Goal: Task Accomplishment & Management: Use online tool/utility

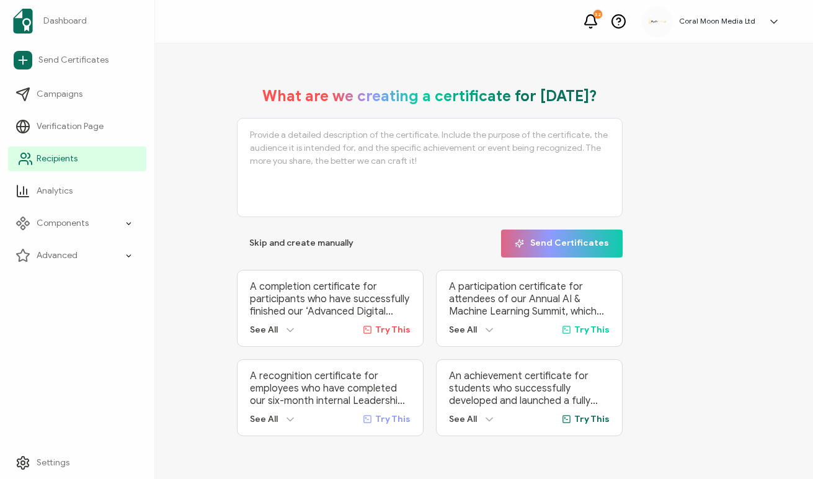
click at [24, 158] on circle at bounding box center [23, 155] width 5 height 5
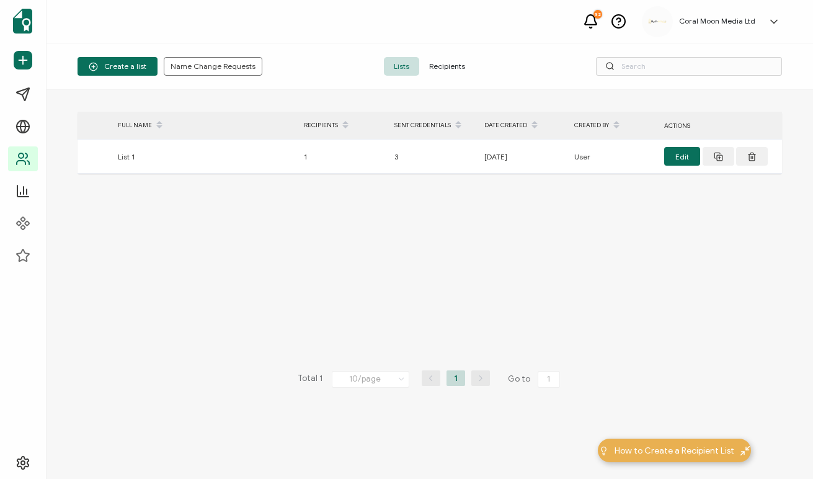
click at [443, 64] on span "Recipients" at bounding box center [447, 66] width 56 height 19
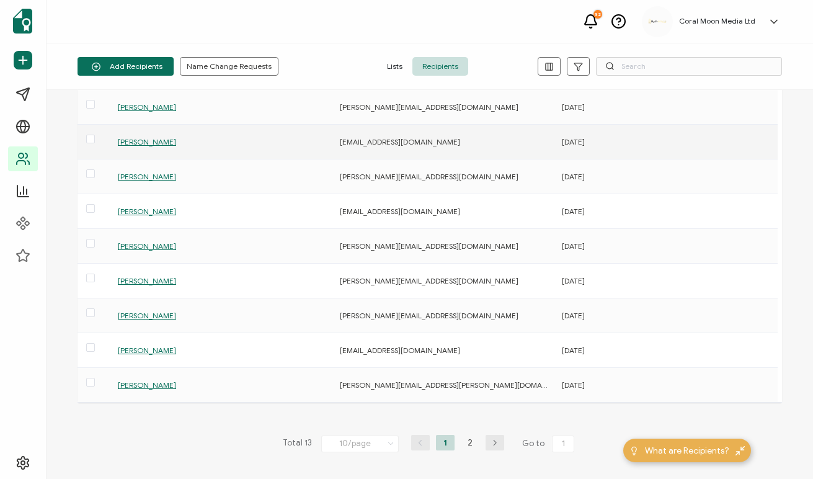
scroll to position [85, 0]
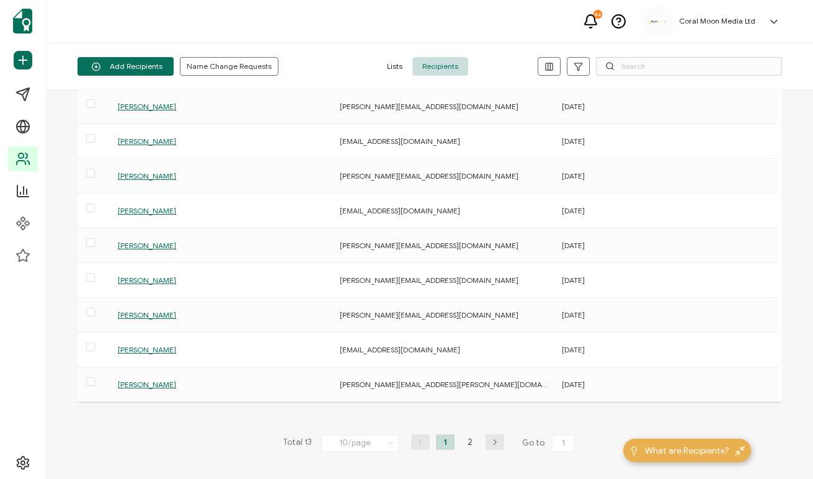
click at [495, 443] on icon "button" at bounding box center [495, 441] width 19 height 7
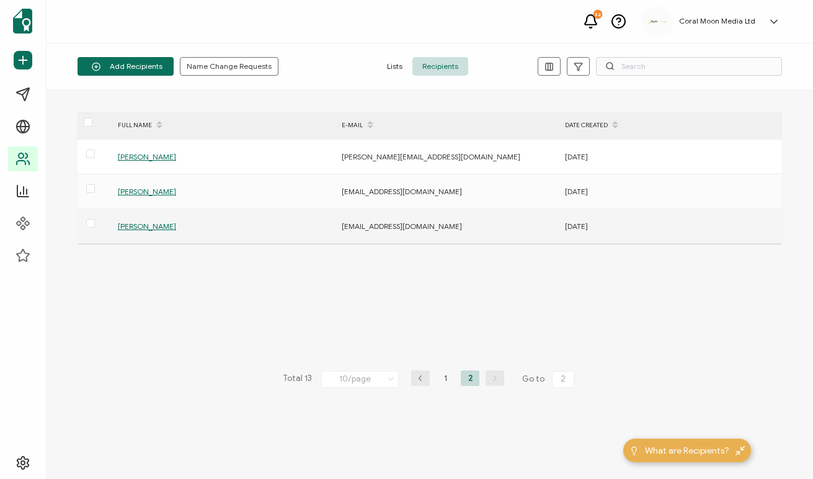
click at [161, 226] on span "Elizabeth Romsloe" at bounding box center [147, 225] width 58 height 9
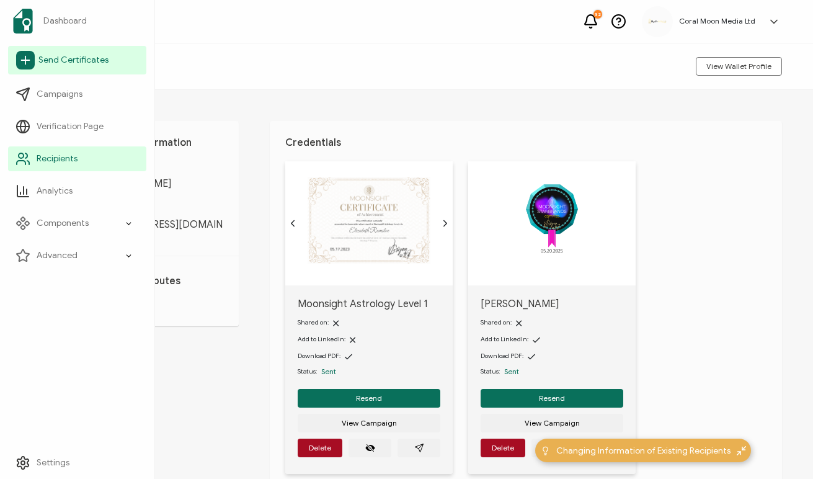
click at [43, 63] on span "Send Certificates" at bounding box center [73, 60] width 70 height 12
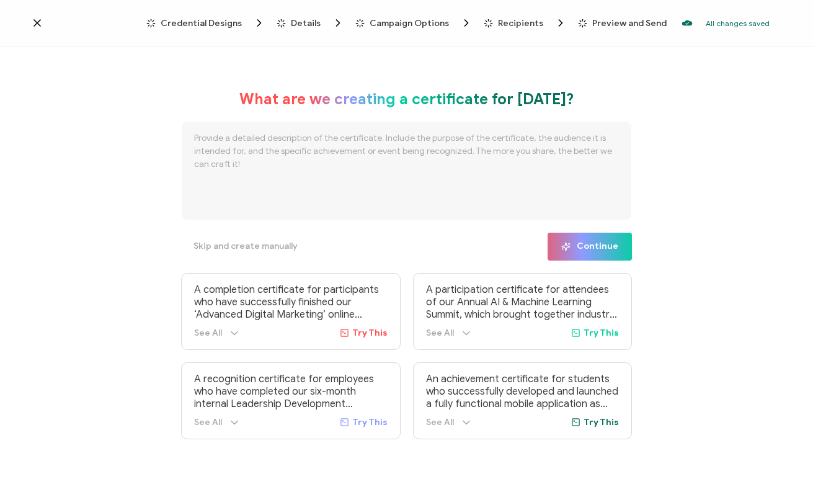
click at [227, 24] on span "Credential Designs" at bounding box center [201, 23] width 81 height 9
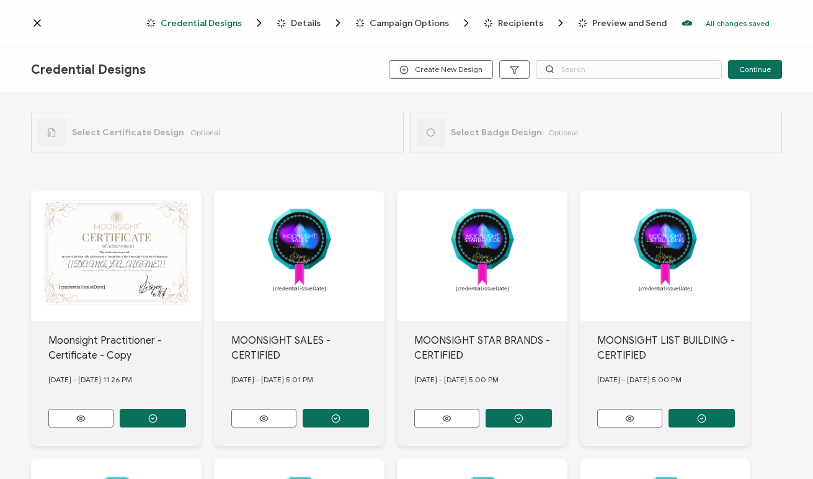
click at [309, 26] on span "Details" at bounding box center [306, 23] width 30 height 9
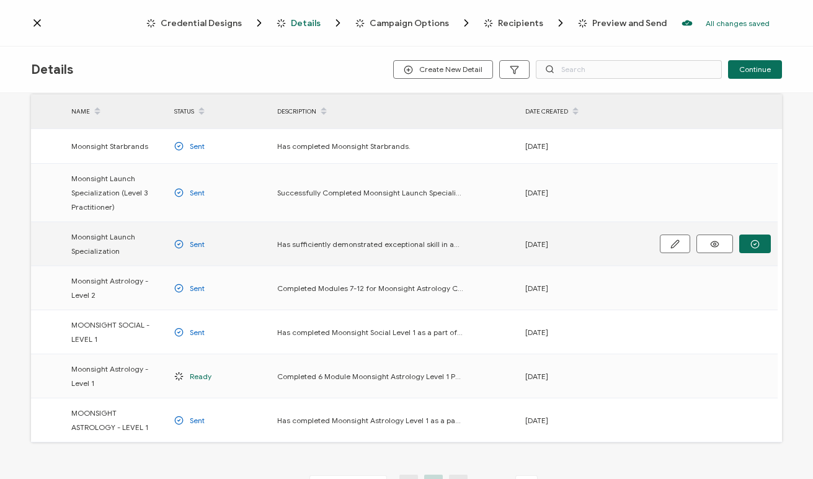
scroll to position [34, 0]
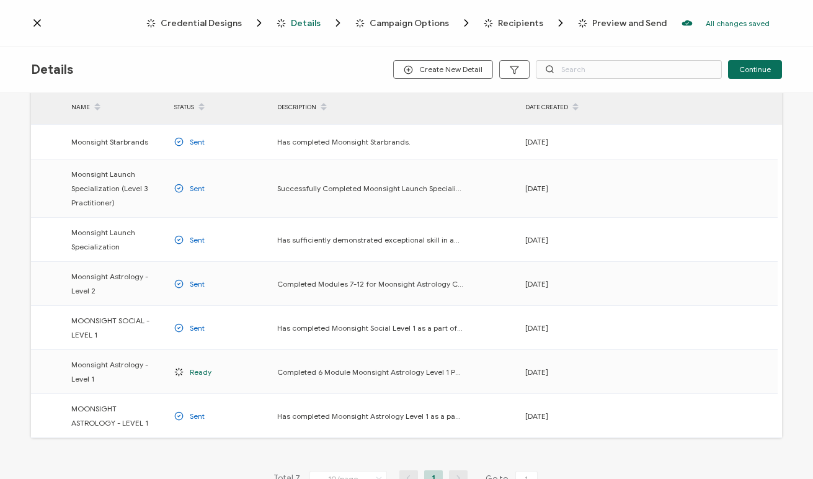
click at [202, 24] on span "Credential Designs" at bounding box center [201, 23] width 81 height 9
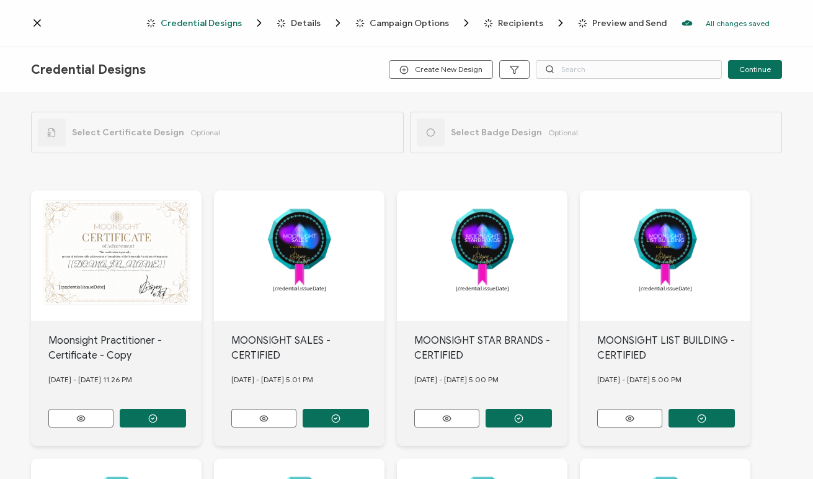
click at [477, 133] on span "Select Badge Design" at bounding box center [496, 132] width 91 height 11
click at [429, 134] on icon at bounding box center [430, 132] width 9 height 9
click at [502, 135] on span "Select Badge Design" at bounding box center [496, 132] width 91 height 11
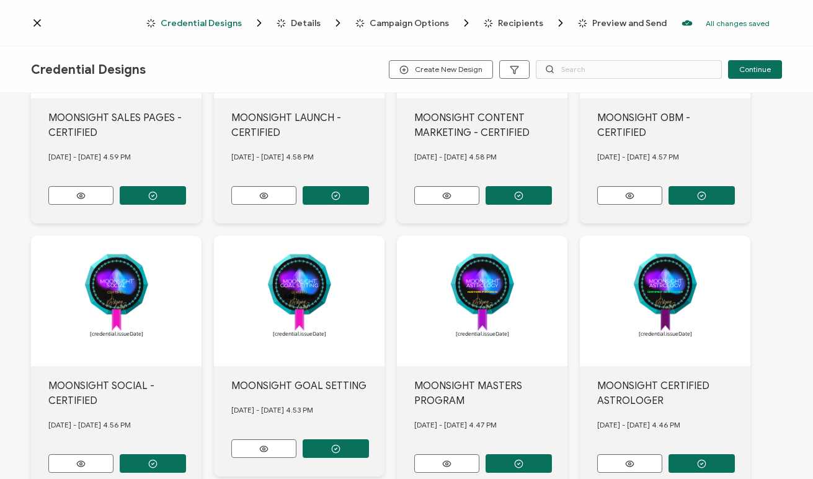
scroll to position [519, 0]
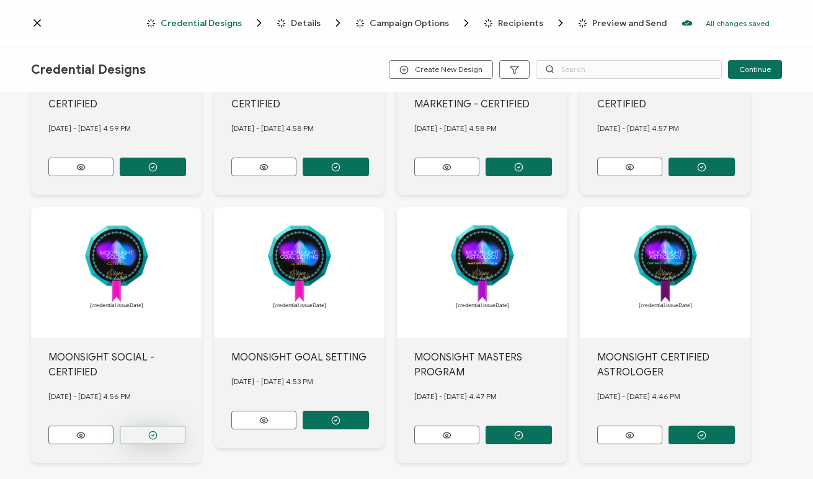
click at [142, 427] on button "button" at bounding box center [153, 434] width 66 height 19
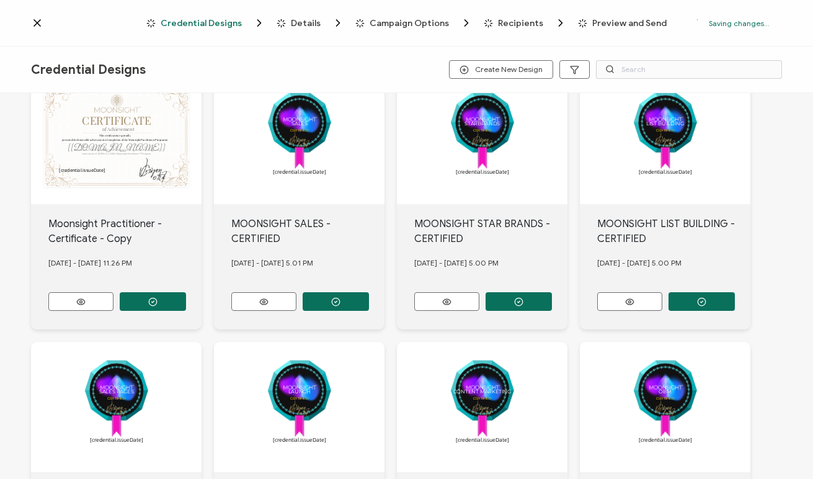
scroll to position [0, 0]
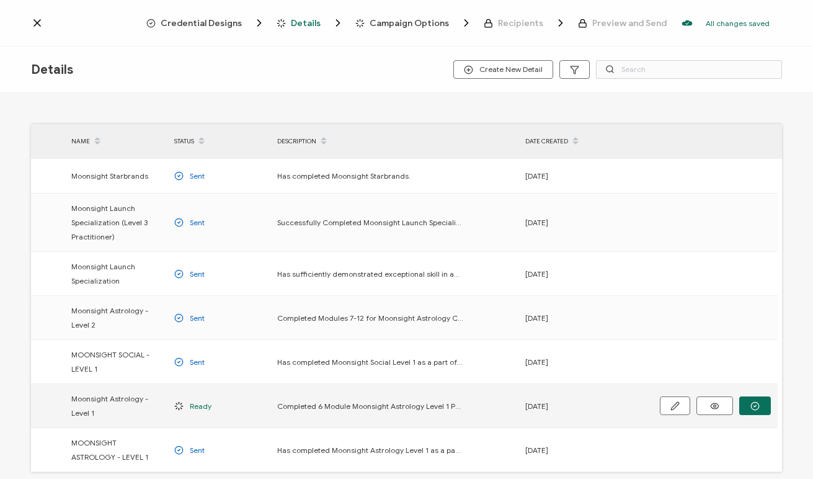
scroll to position [6, 0]
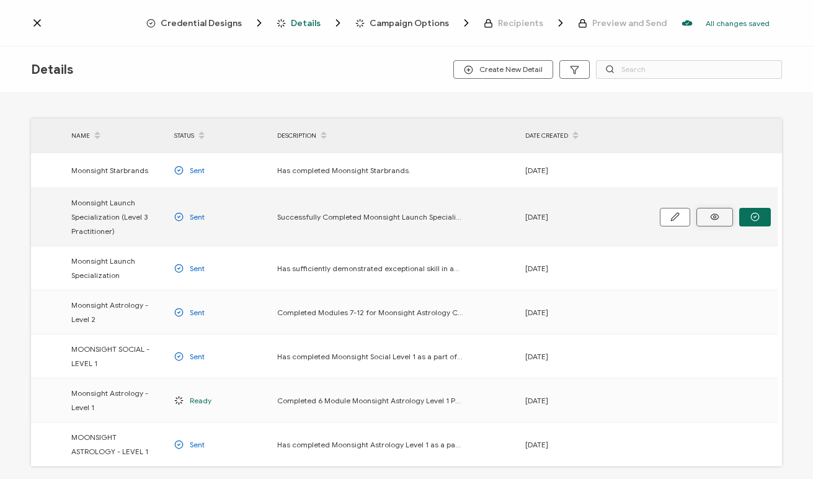
click at [719, 215] on icon at bounding box center [715, 216] width 16 height 9
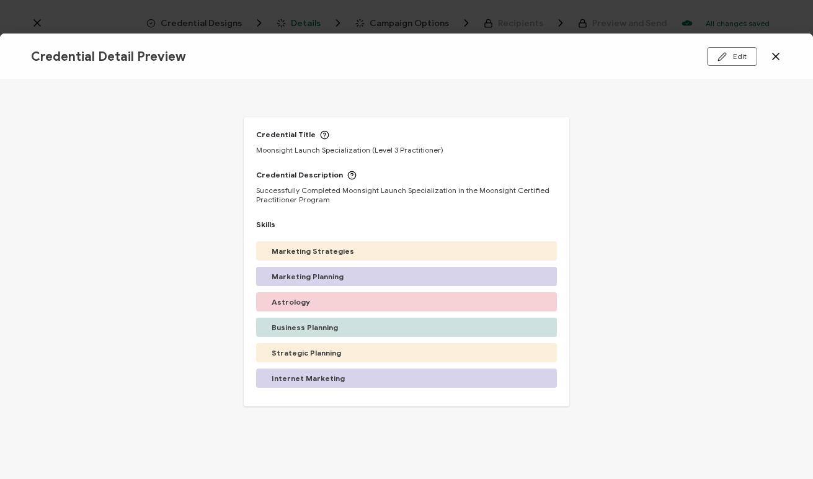
click at [771, 58] on icon at bounding box center [776, 56] width 12 height 12
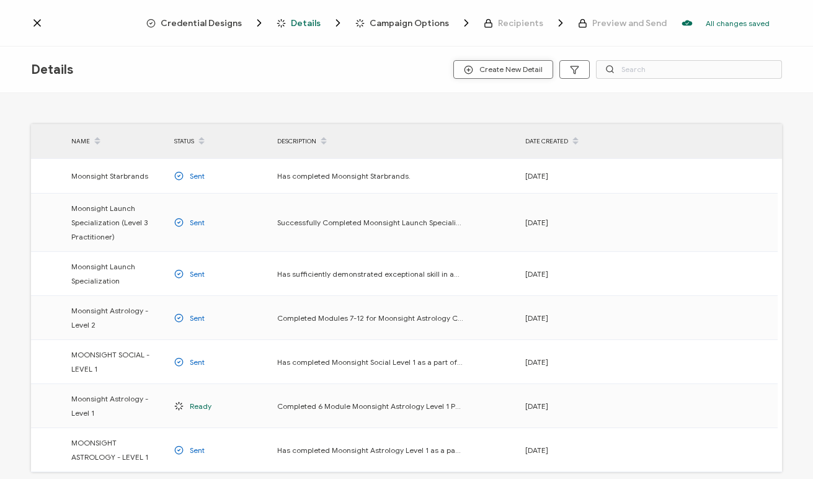
click at [533, 69] on span "Create New Detail" at bounding box center [503, 69] width 79 height 9
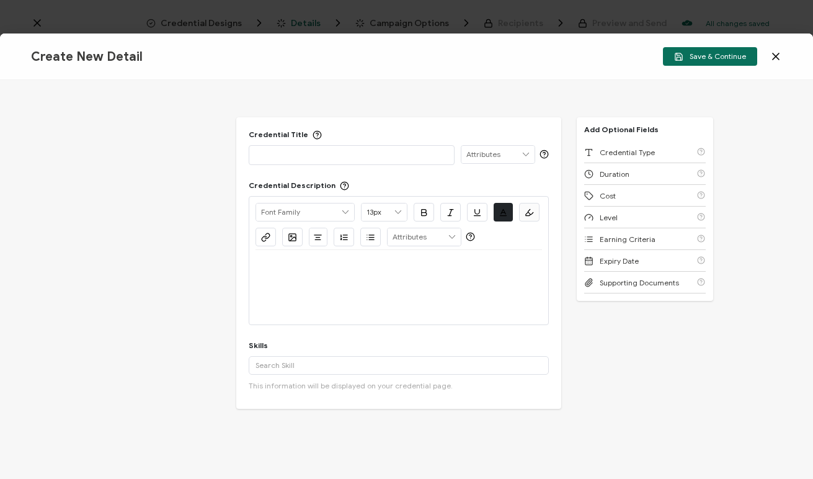
click at [304, 154] on p at bounding box center [351, 154] width 192 height 12
click at [778, 58] on icon at bounding box center [776, 56] width 6 height 6
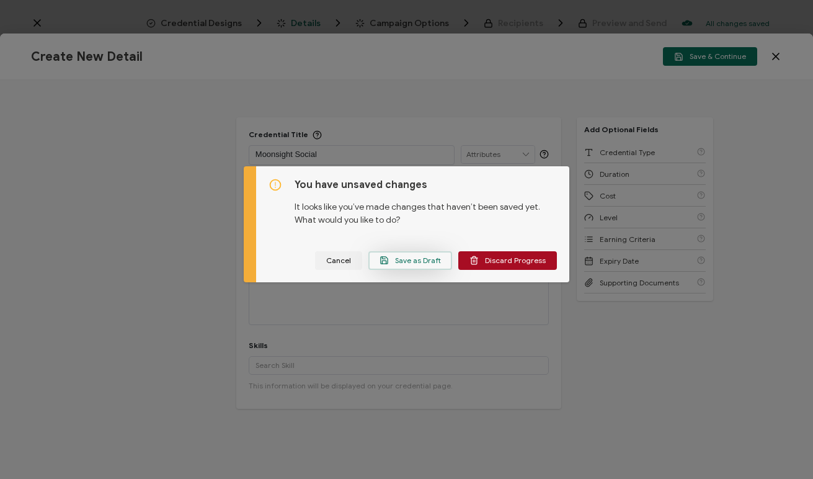
click at [430, 260] on span "Save as Draft" at bounding box center [410, 259] width 61 height 9
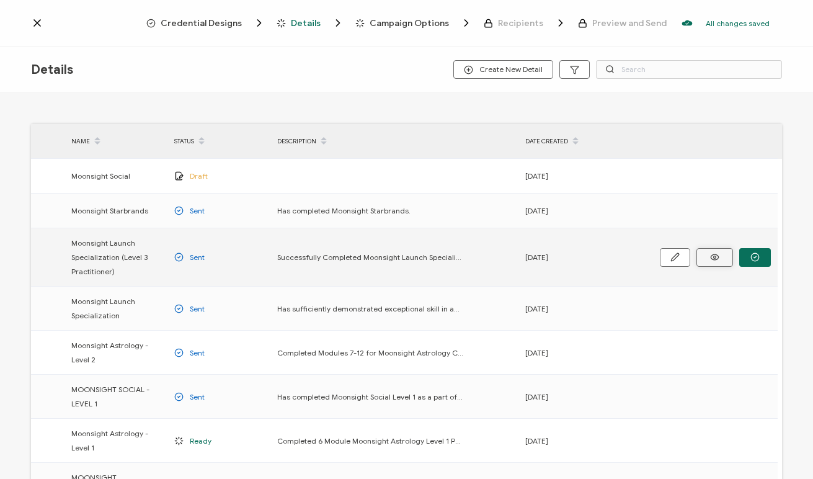
click at [714, 260] on icon at bounding box center [715, 257] width 8 height 6
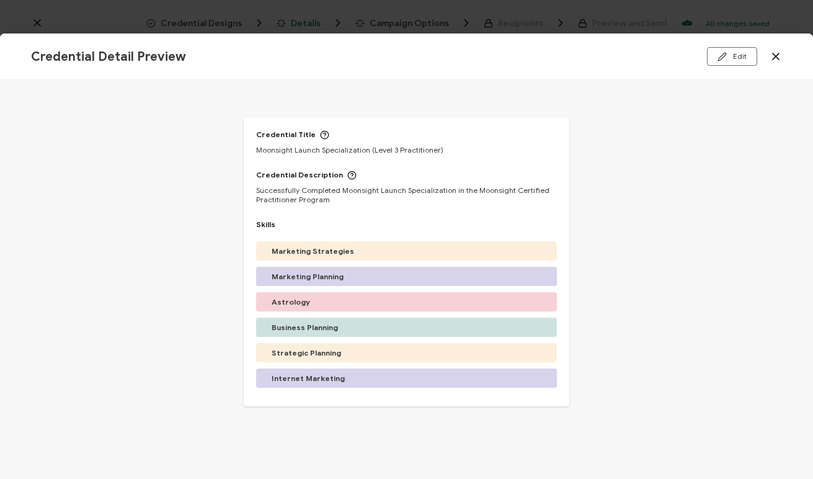
drag, startPoint x: 255, startPoint y: 188, endPoint x: 322, endPoint y: 203, distance: 68.6
click at [322, 203] on span "Successfully Completed Moonsight Launch Specialization in the Moonsight Certifi…" at bounding box center [406, 194] width 300 height 19
click at [779, 58] on icon at bounding box center [776, 56] width 12 height 12
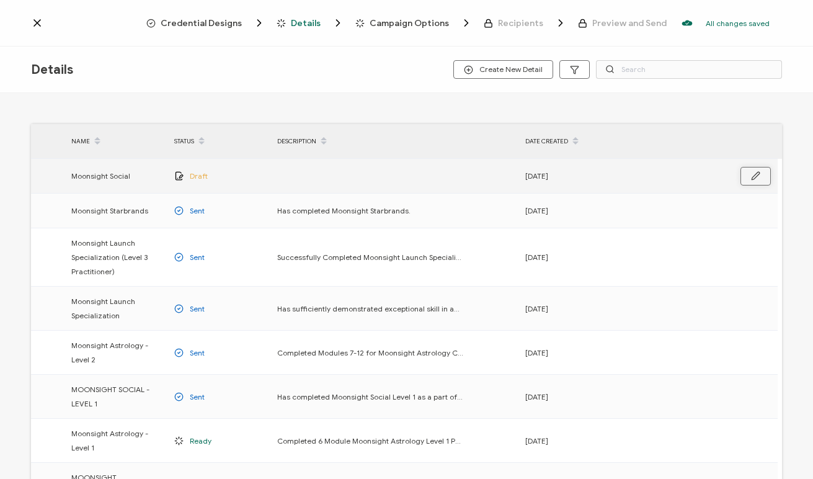
click at [748, 177] on button "button" at bounding box center [755, 176] width 30 height 19
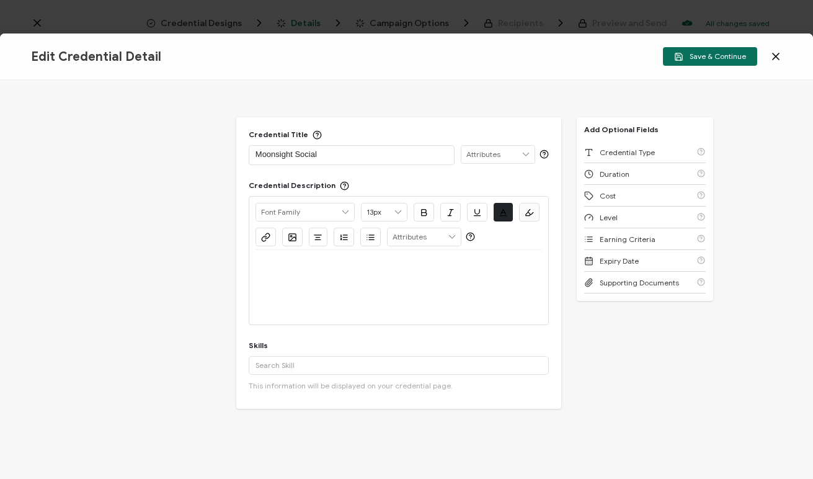
click at [347, 152] on p "Moonsight Social" at bounding box center [351, 154] width 192 height 12
click at [300, 265] on p at bounding box center [398, 264] width 286 height 11
click at [377, 158] on p "Moonsight Social Specialization" at bounding box center [351, 154] width 192 height 12
click at [536, 267] on p "Has successfully demonstrated and completed Moonsight Social Specialization" at bounding box center [398, 264] width 286 height 11
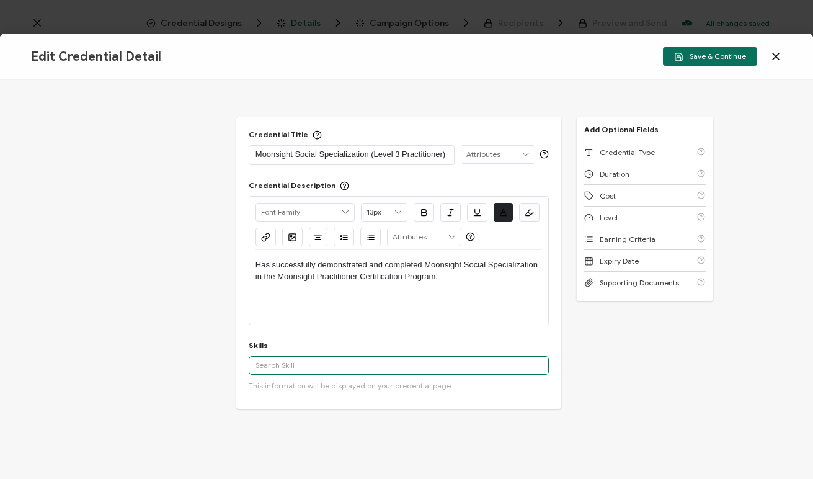
click at [288, 368] on input "text" at bounding box center [399, 365] width 300 height 19
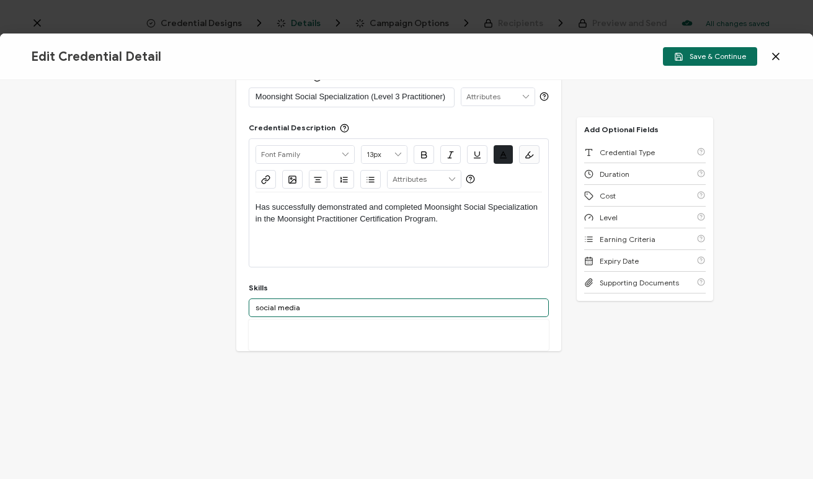
scroll to position [79, 0]
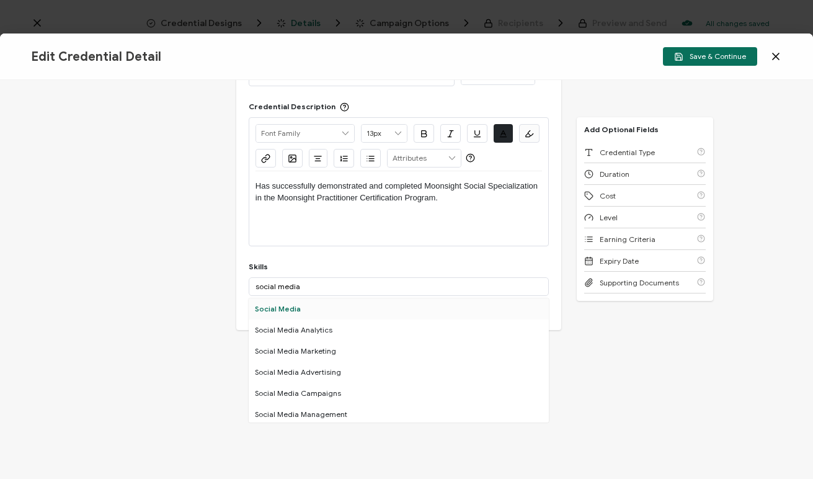
click at [291, 309] on div "Social Media" at bounding box center [399, 308] width 300 height 21
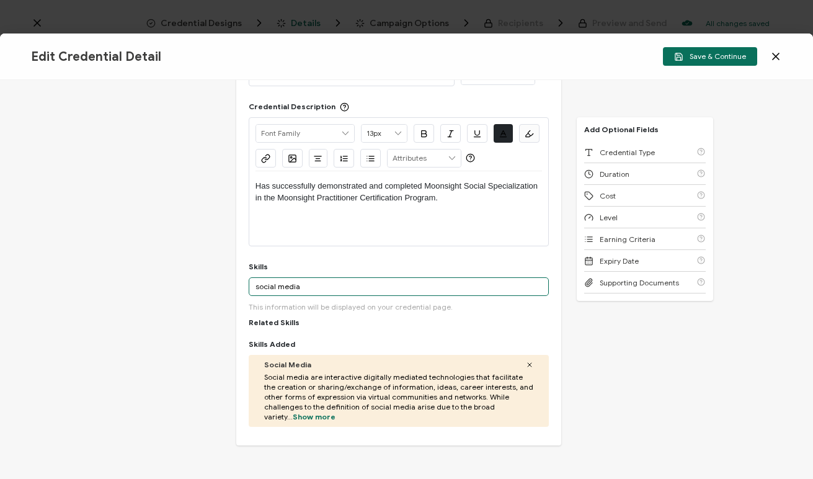
click at [323, 290] on input "social media" at bounding box center [399, 286] width 300 height 19
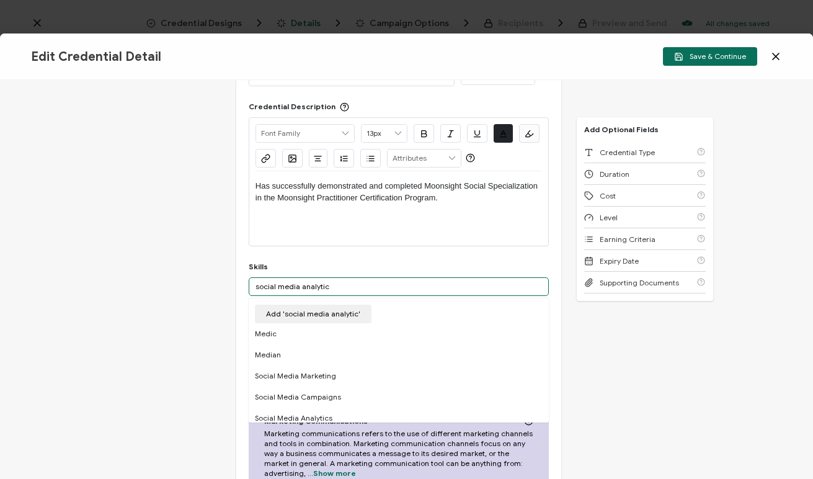
type input "social media analytics"
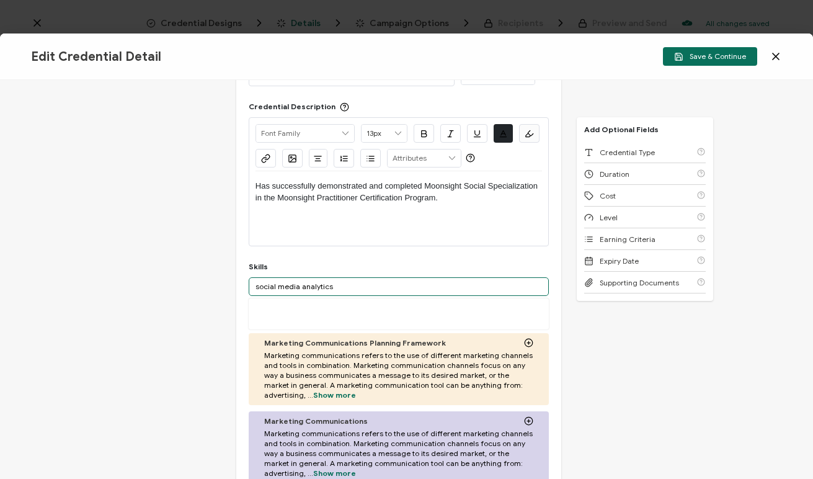
drag, startPoint x: 337, startPoint y: 285, endPoint x: 215, endPoint y: 285, distance: 122.8
click at [215, 285] on div "Credential Title Moonsight Social Specialization (Level 3 Practitioner) ISSUER …" at bounding box center [406, 279] width 813 height 399
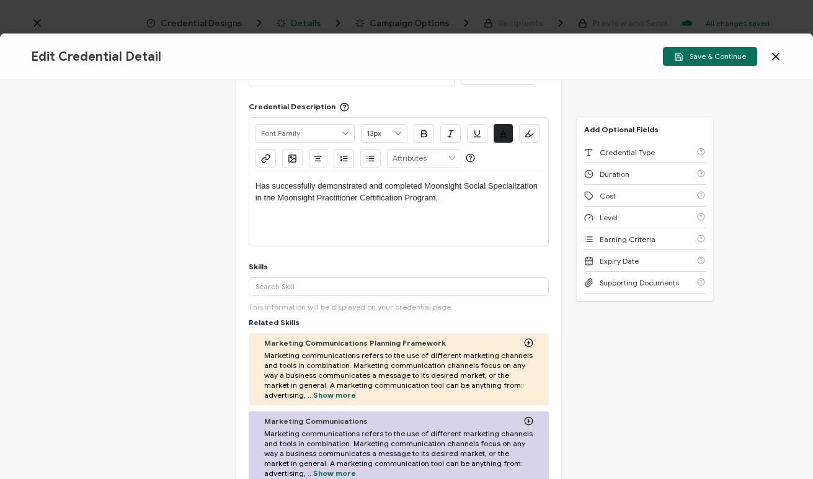
click at [197, 337] on div "Credential Title Moonsight Social Specialization (Level 3 Practitioner) ISSUER …" at bounding box center [406, 279] width 813 height 399
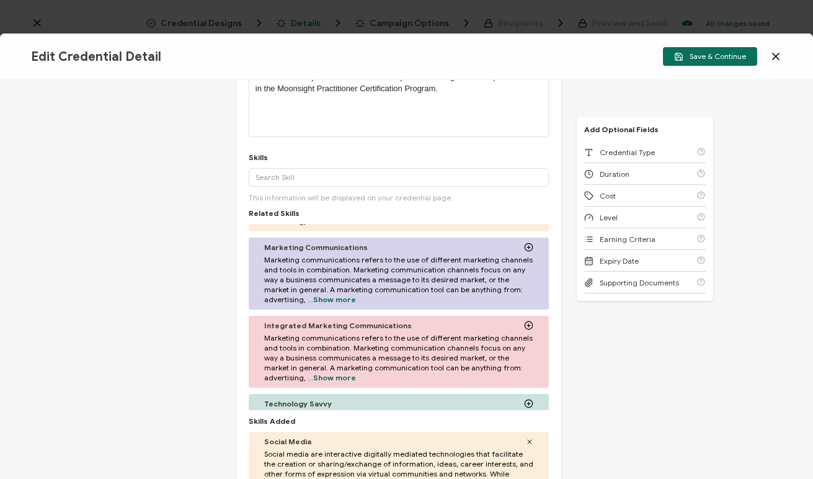
scroll to position [0, 0]
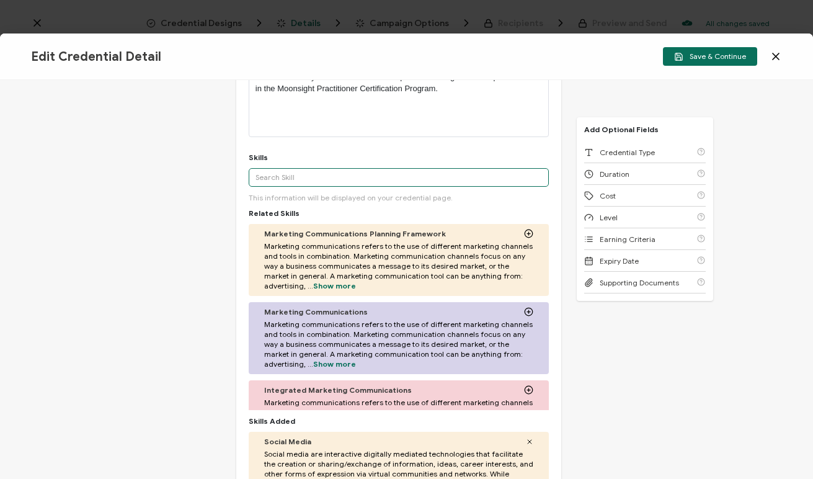
click at [307, 177] on input "text" at bounding box center [399, 177] width 300 height 19
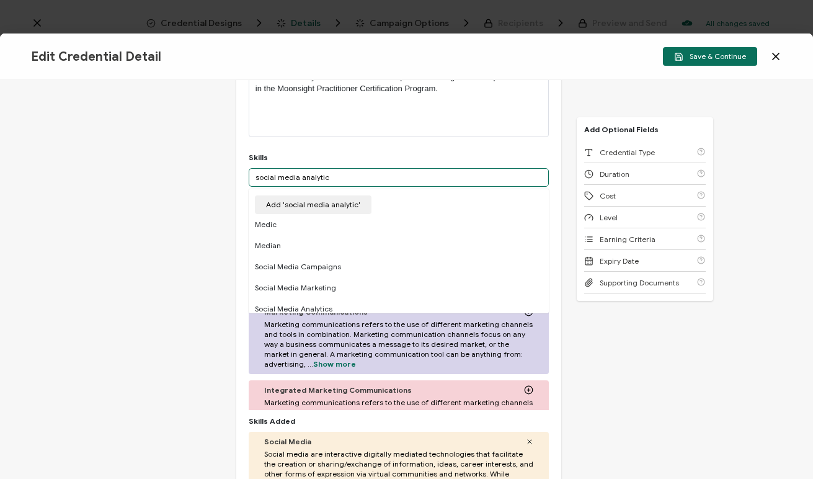
type input "social media analytics"
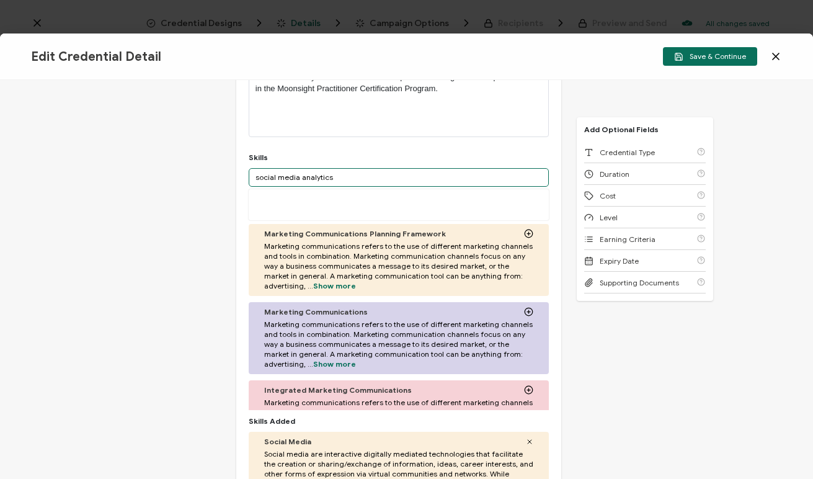
drag, startPoint x: 357, startPoint y: 183, endPoint x: 239, endPoint y: 172, distance: 118.3
click at [239, 172] on div "Credential Title Moonsight Social Specialization (Level 3 Practitioner) ISSUER …" at bounding box center [398, 225] width 325 height 593
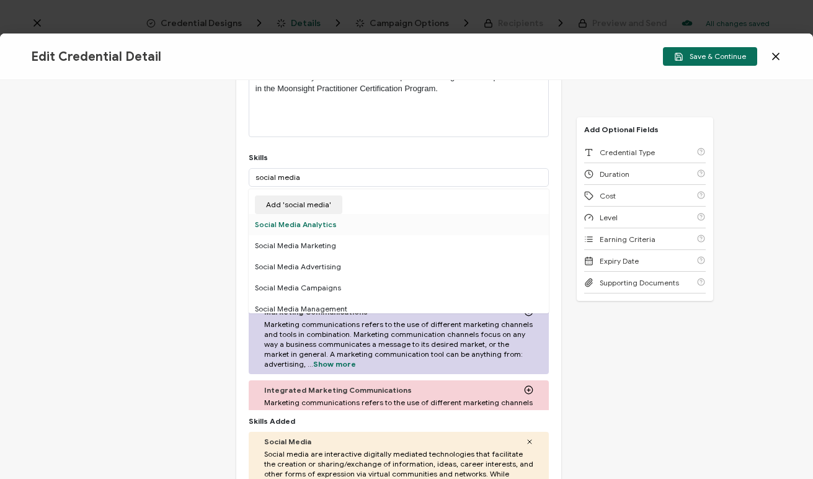
click at [303, 222] on div "Social Media Analytics" at bounding box center [399, 224] width 300 height 21
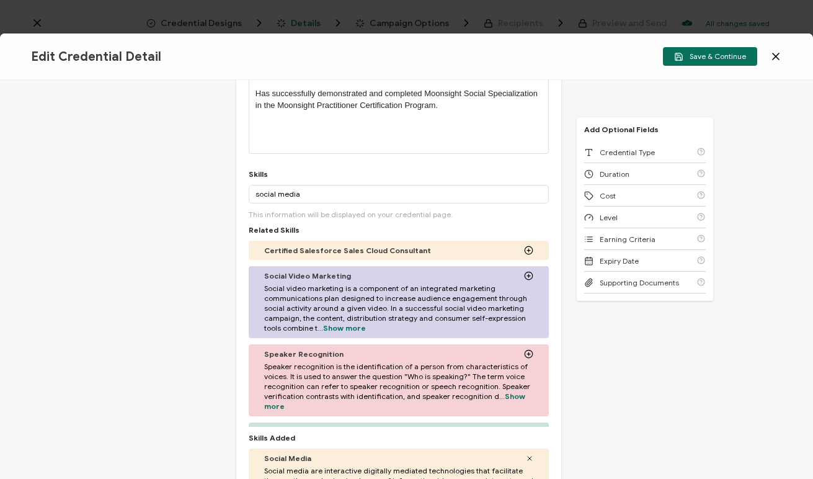
scroll to position [158, 0]
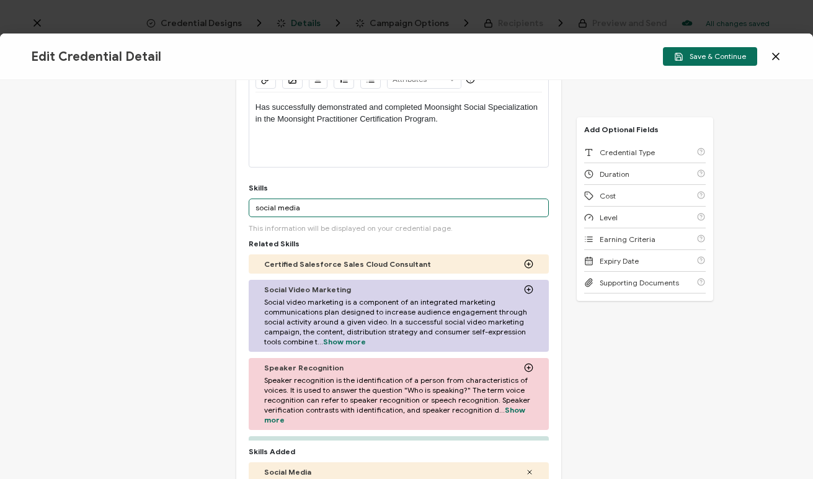
click at [303, 207] on input "social media" at bounding box center [399, 207] width 300 height 19
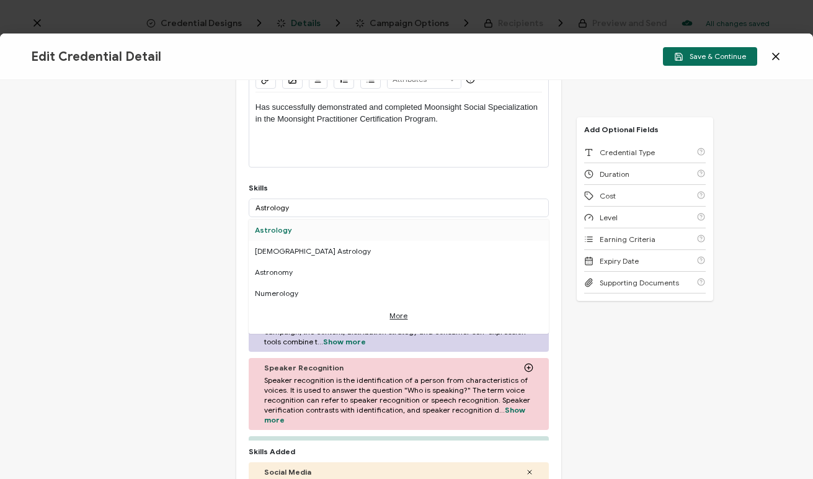
click at [289, 227] on div "Astrology" at bounding box center [399, 230] width 300 height 21
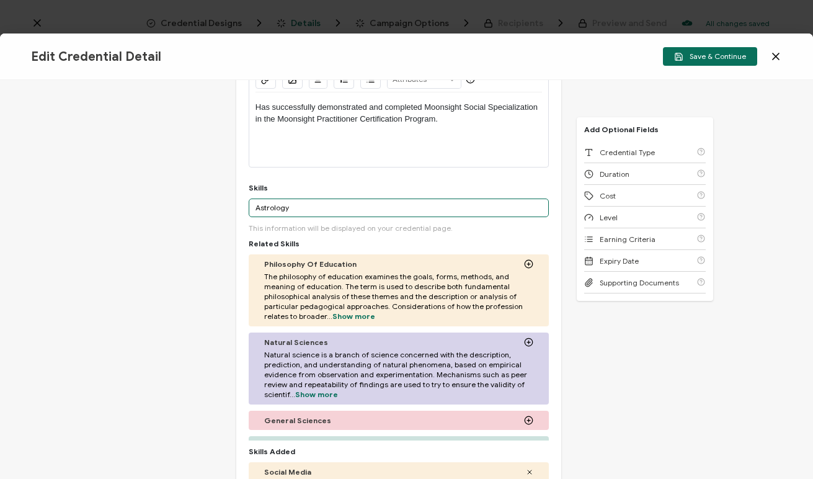
click at [295, 208] on input "Astrology" at bounding box center [399, 207] width 300 height 19
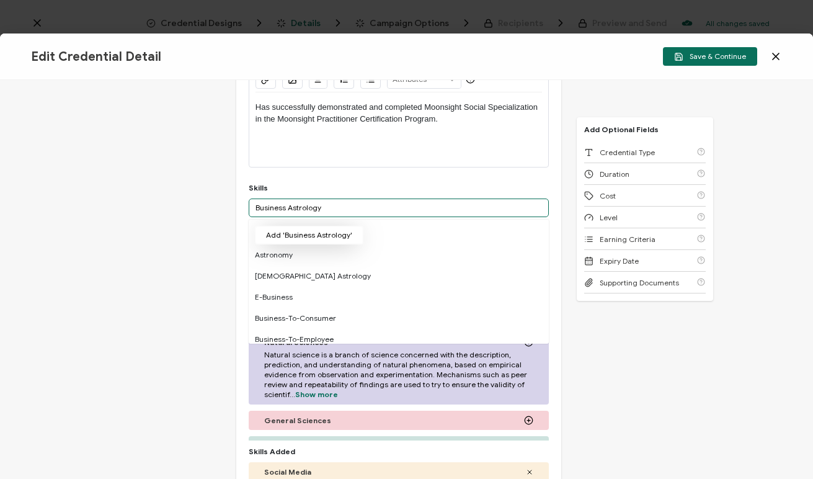
type input "Business Astrology"
click at [309, 234] on button "Add 'Business Astrology'" at bounding box center [309, 235] width 109 height 19
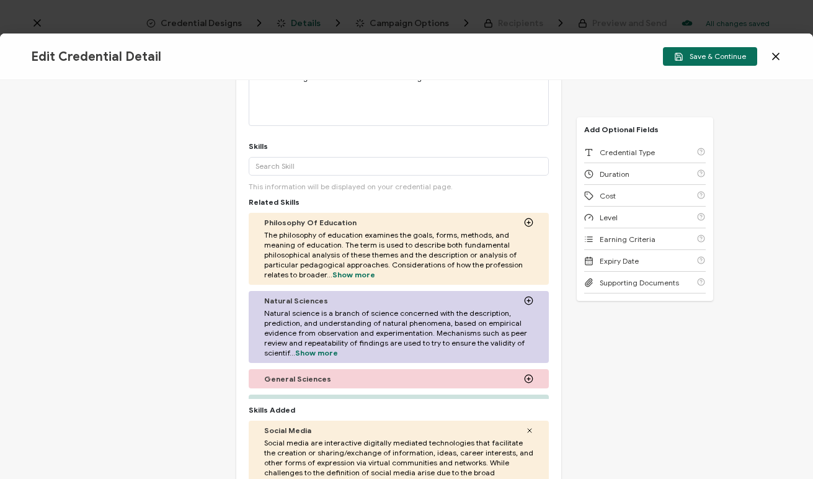
scroll to position [200, 0]
click at [280, 167] on input "text" at bounding box center [399, 165] width 300 height 19
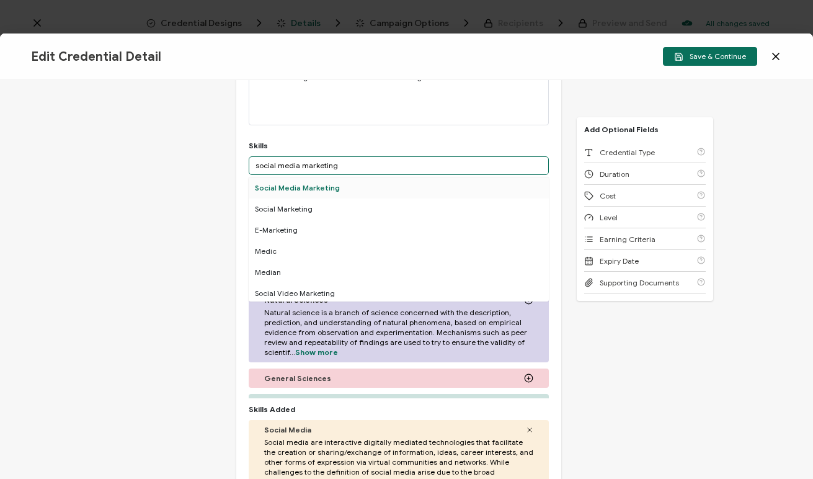
type input "social media marketing"
click at [311, 189] on div "Social Media Marketing" at bounding box center [399, 187] width 300 height 21
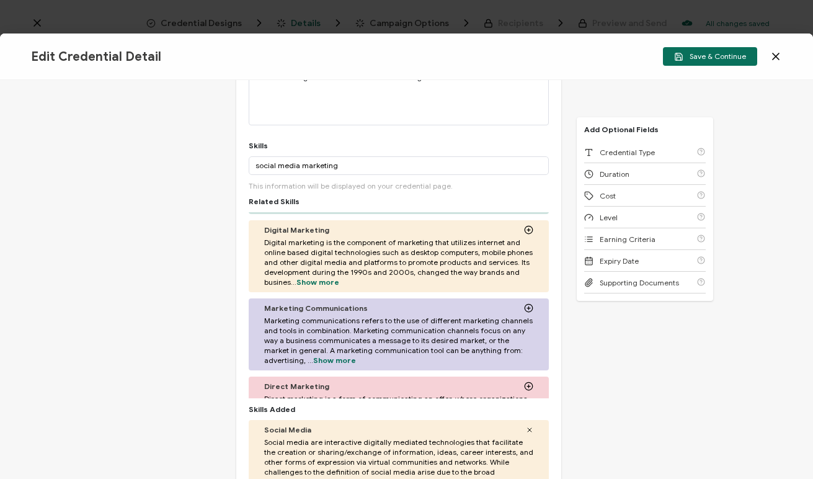
scroll to position [563, 0]
click at [524, 304] on icon at bounding box center [528, 308] width 9 height 9
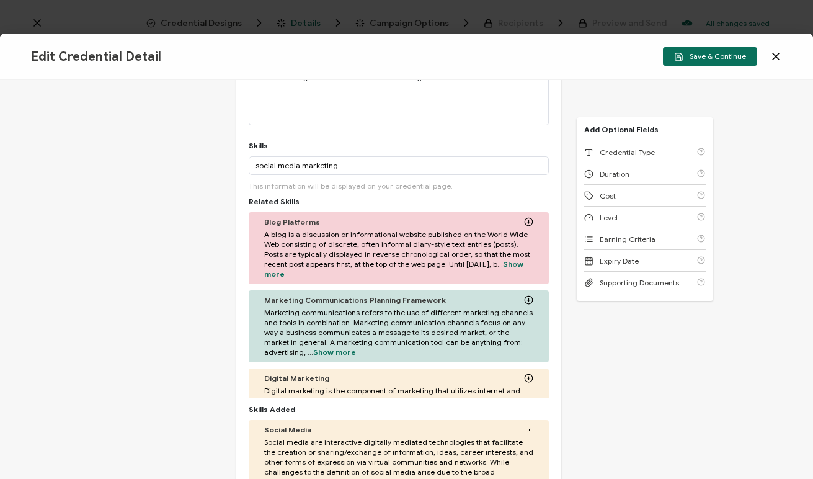
scroll to position [415, 0]
click at [527, 301] on icon at bounding box center [528, 301] width 3 height 0
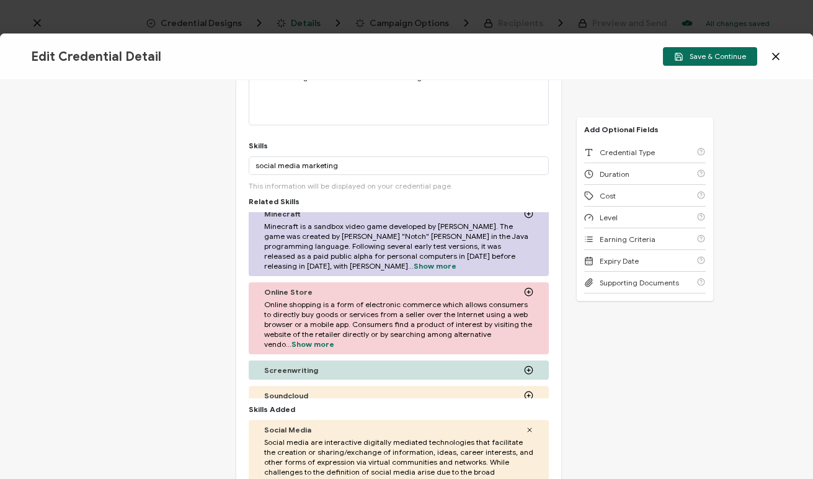
scroll to position [3083, 0]
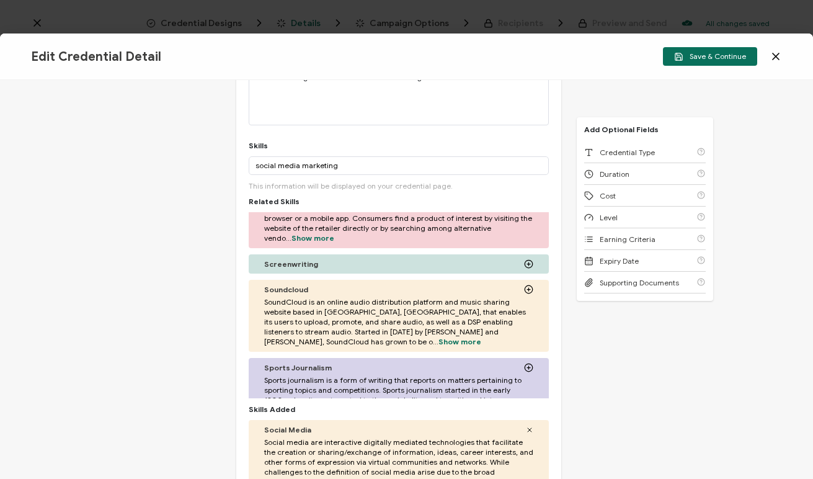
click at [205, 349] on div "Credential Title Moonsight Social Specialization (Level 3 Practitioner) ISSUER …" at bounding box center [406, 279] width 813 height 399
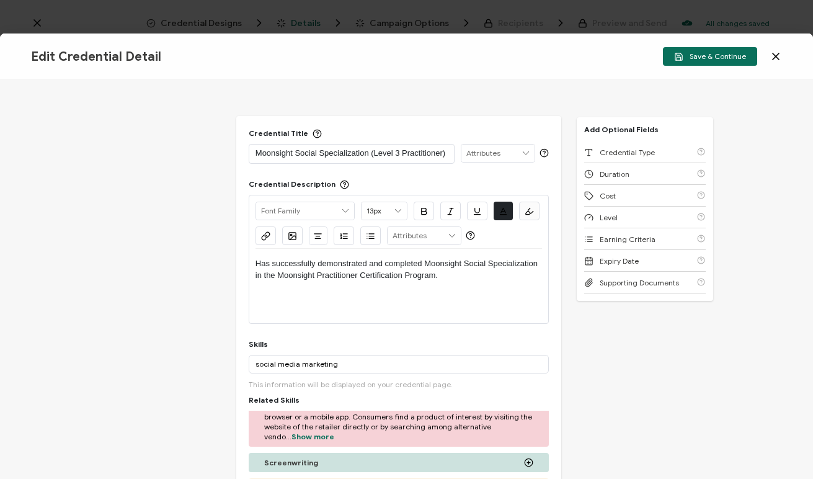
scroll to position [0, 0]
click at [727, 58] on span "Save & Continue" at bounding box center [710, 56] width 72 height 9
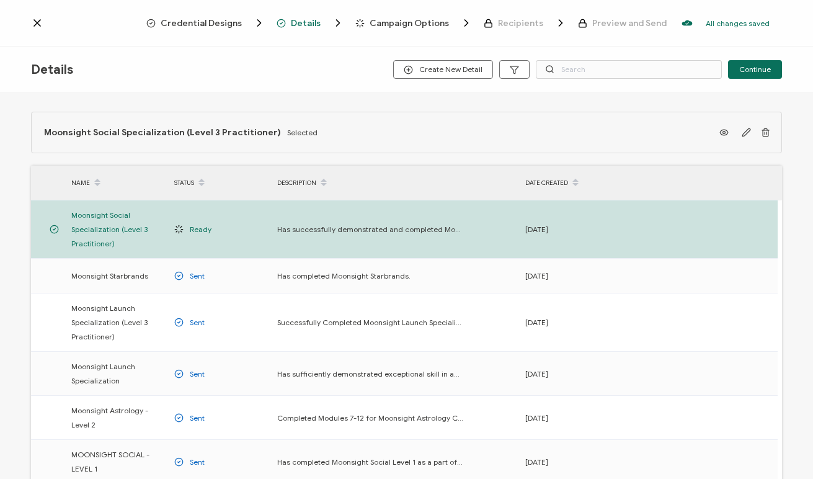
click at [726, 56] on div "Details Create New Detail Continue" at bounding box center [406, 70] width 813 height 47
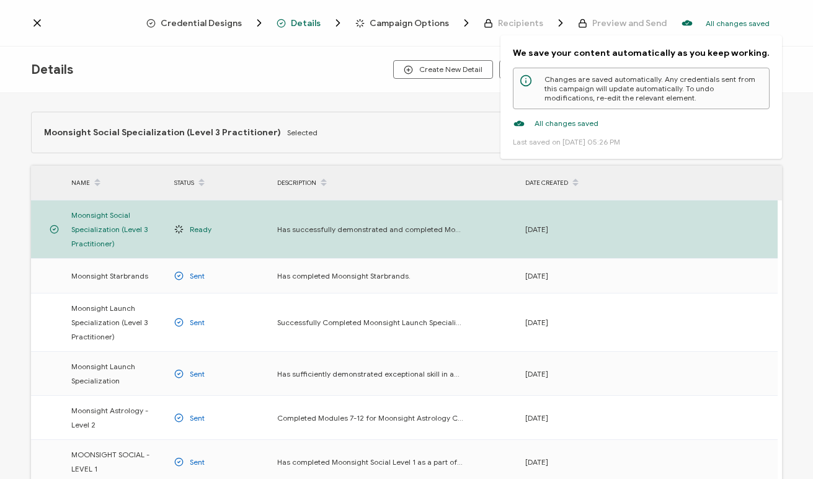
click at [735, 57] on p "We save your content automatically as you keep working." at bounding box center [641, 53] width 257 height 11
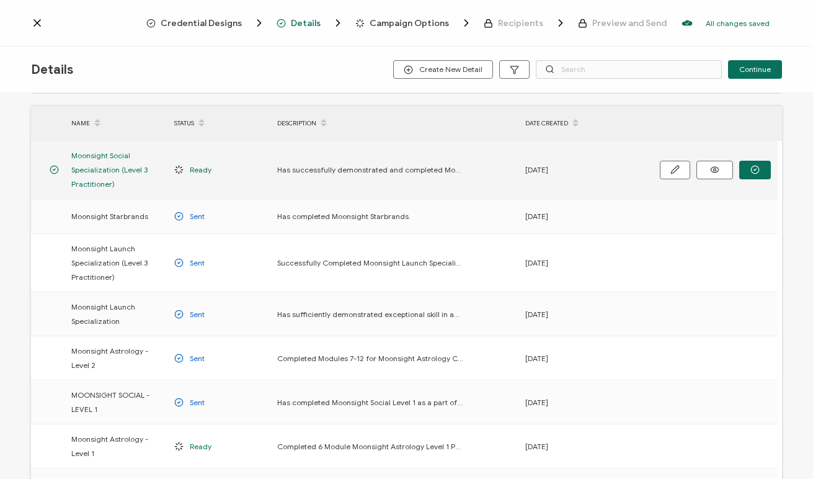
scroll to position [209, 0]
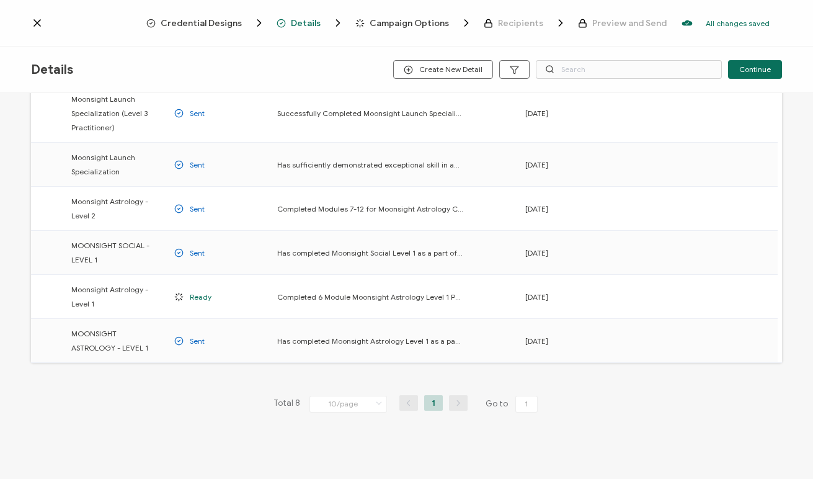
click at [541, 362] on div "NAME STATUS DESCRIPTION DATE CREATED Moonsight Social Specialization (Level 3 P…" at bounding box center [406, 160] width 751 height 406
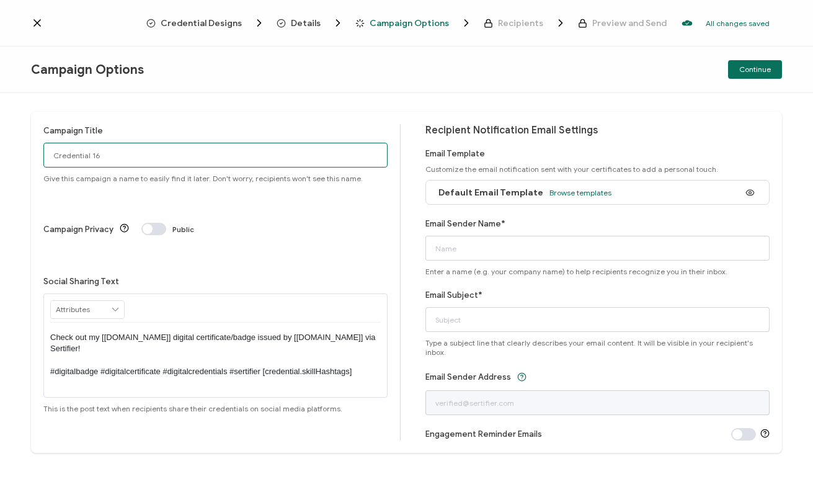
click at [109, 157] on input "Credential 16" at bounding box center [215, 155] width 344 height 25
drag, startPoint x: 111, startPoint y: 157, endPoint x: 0, endPoint y: 141, distance: 112.1
click at [0, 141] on div "Campaign Title Credential 16 Give this campaign a name to easily find it later.…" at bounding box center [406, 286] width 813 height 386
type input "Moonsight Social"
click at [158, 223] on span at bounding box center [153, 229] width 25 height 12
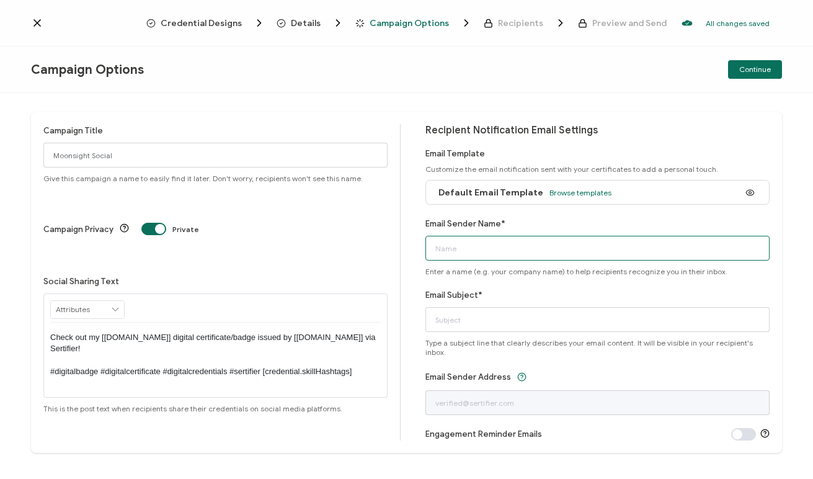
click at [464, 248] on input "Email Sender Name*" at bounding box center [597, 248] width 344 height 25
type input "[PERSON_NAME][EMAIL_ADDRESS][DOMAIN_NAME]"
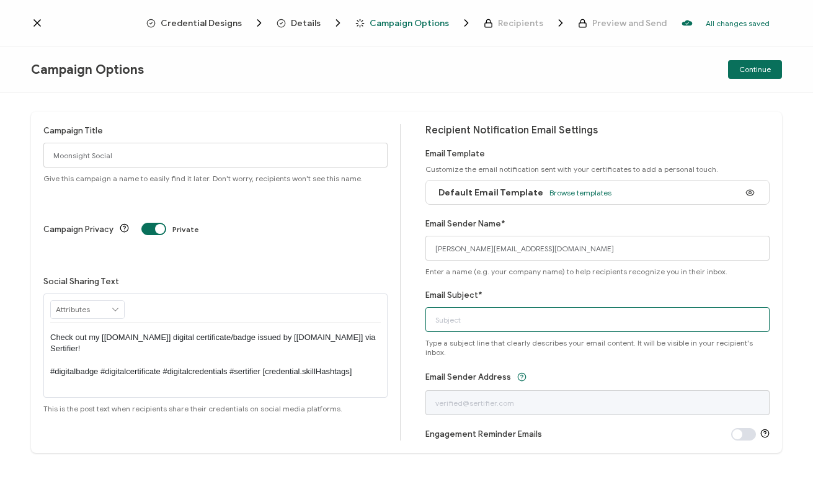
type input "vanessa@vanessacorazon.com"
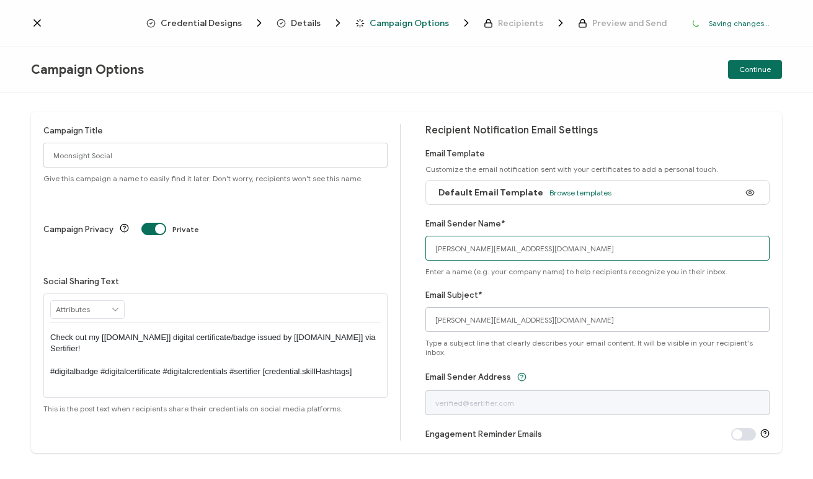
scroll to position [8, 0]
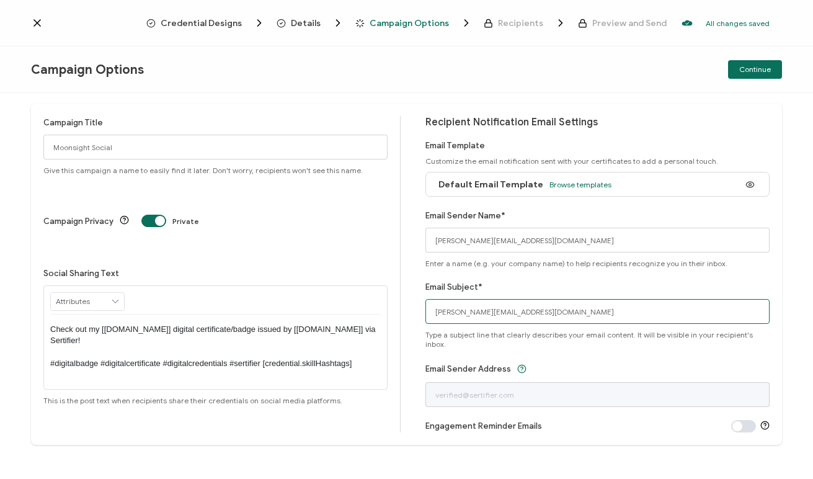
click at [510, 311] on input "vanessa@vanessacorazon.com" at bounding box center [597, 311] width 344 height 25
type input "Moonsight Social Elective Completion"
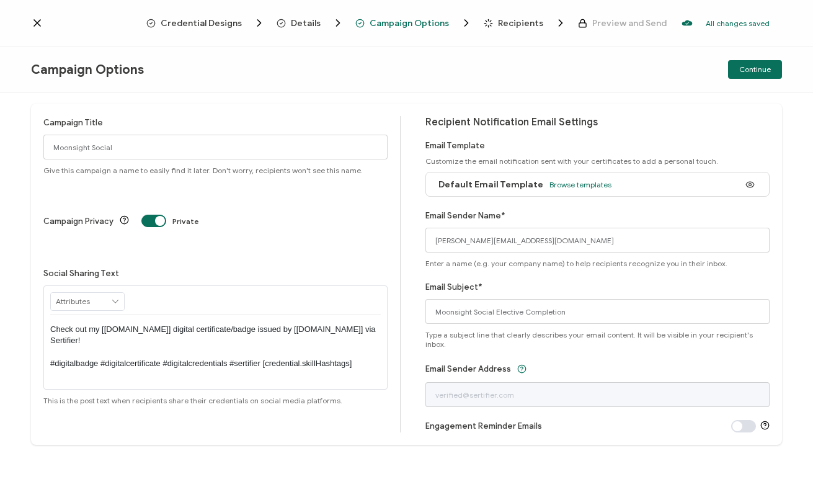
click at [569, 361] on div "Email Sender Address" at bounding box center [597, 384] width 344 height 46
click at [761, 69] on span "Continue" at bounding box center [755, 69] width 32 height 7
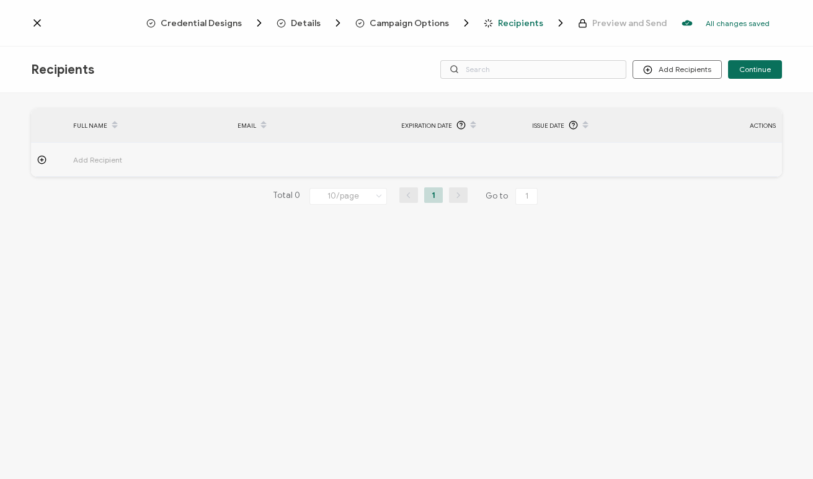
click at [103, 163] on span "Add Recipient" at bounding box center [132, 160] width 118 height 14
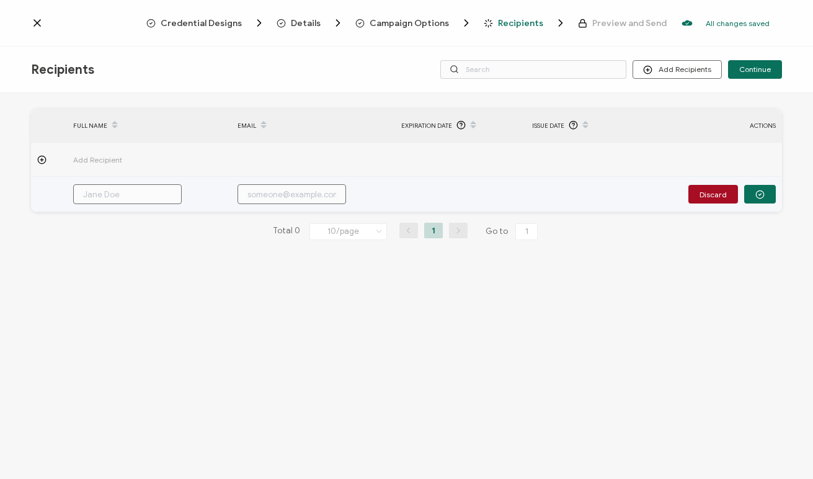
click at [104, 192] on input "text" at bounding box center [127, 194] width 109 height 20
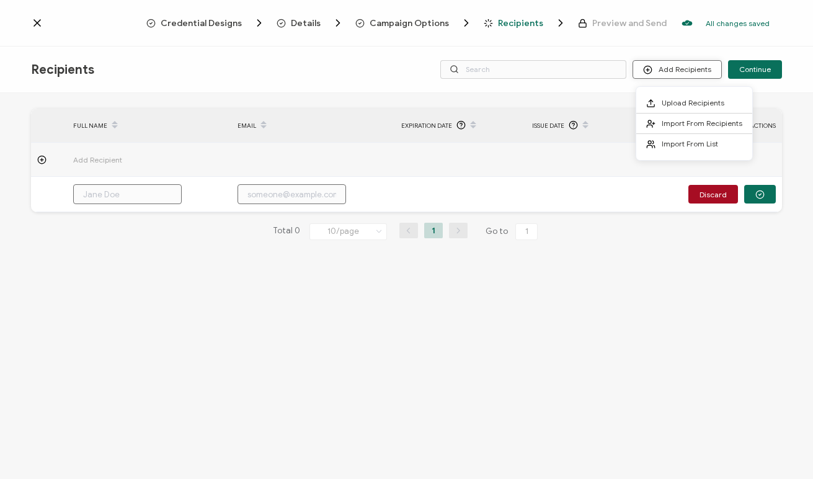
click at [679, 71] on button "Add Recipients" at bounding box center [677, 69] width 89 height 19
click at [678, 125] on span "Import From Recipients" at bounding box center [702, 122] width 81 height 9
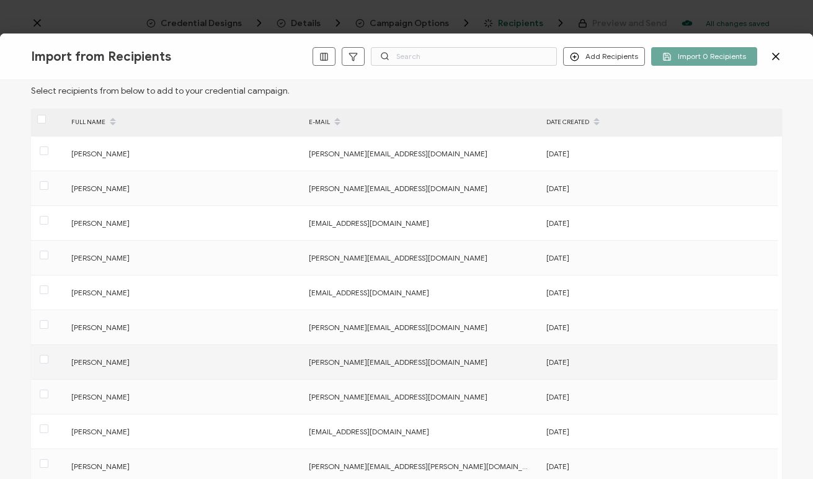
scroll to position [174, 0]
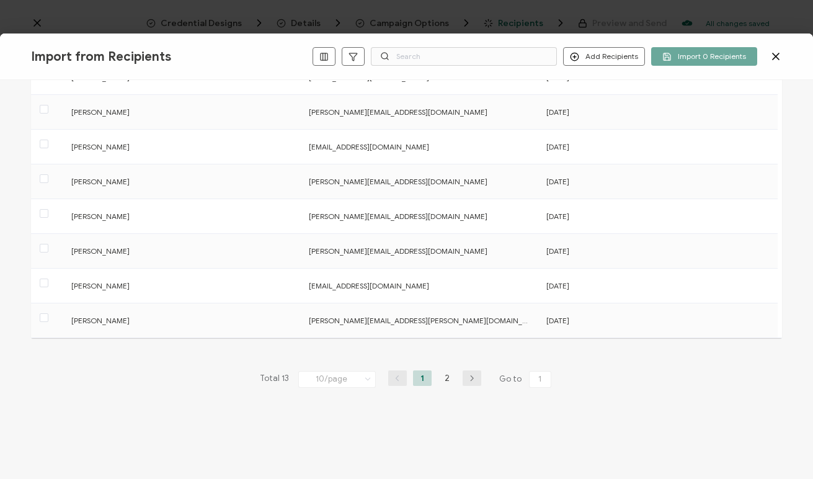
click at [471, 381] on button "button" at bounding box center [472, 378] width 19 height 16
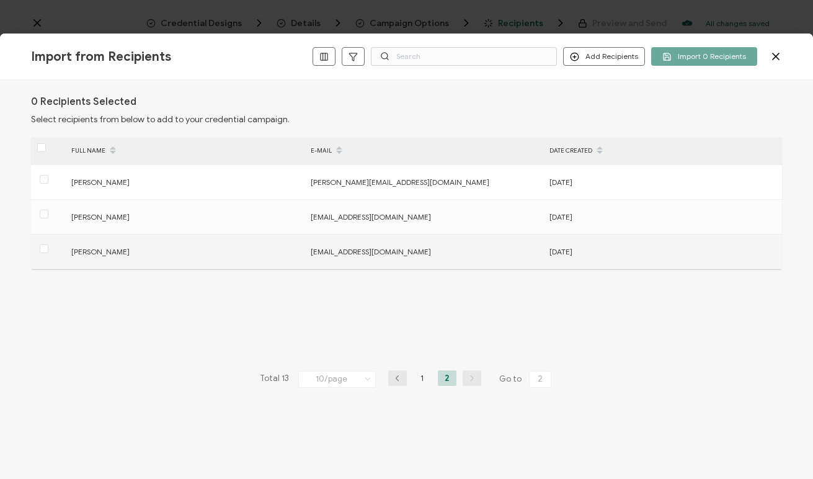
click at [43, 253] on span at bounding box center [44, 249] width 9 height 11
click at [48, 244] on input "checkbox" at bounding box center [48, 244] width 0 height 0
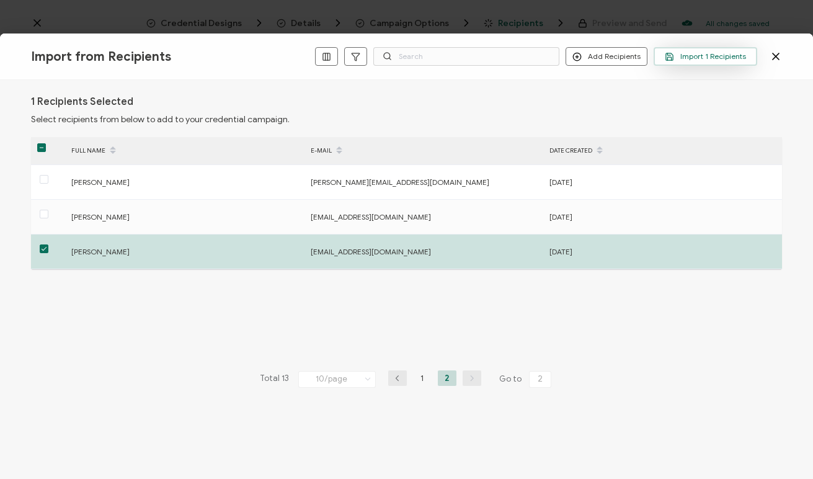
click at [691, 62] on button "Import 1 Recipients" at bounding box center [706, 56] width 104 height 19
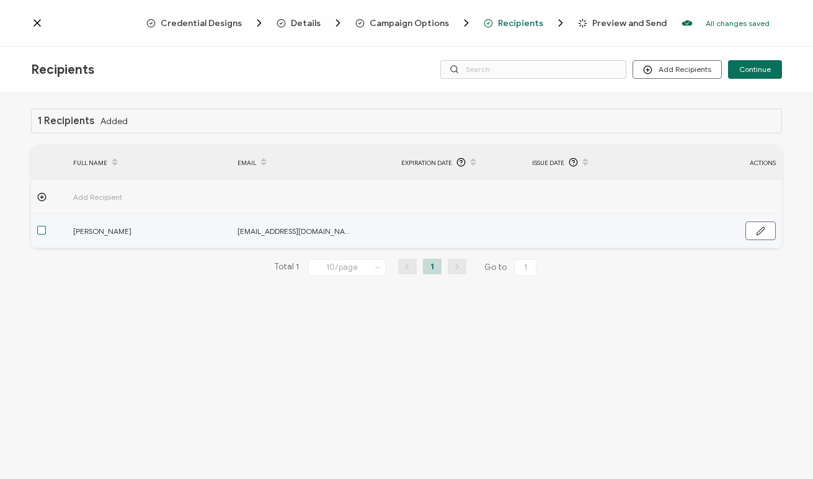
click at [38, 229] on span at bounding box center [41, 230] width 9 height 9
click at [46, 226] on input "checkbox" at bounding box center [46, 226] width 0 height 0
click at [41, 231] on span at bounding box center [41, 230] width 9 height 9
click at [46, 226] on input "checkbox" at bounding box center [46, 226] width 0 height 0
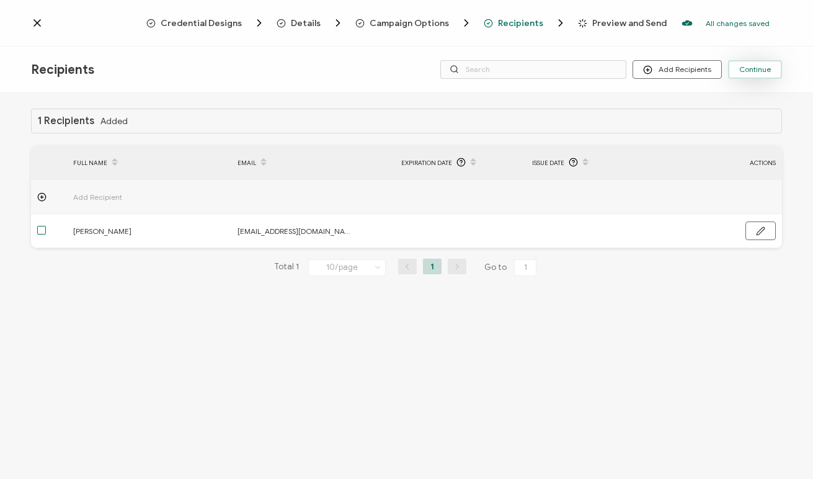
click at [755, 69] on span "Continue" at bounding box center [755, 69] width 32 height 7
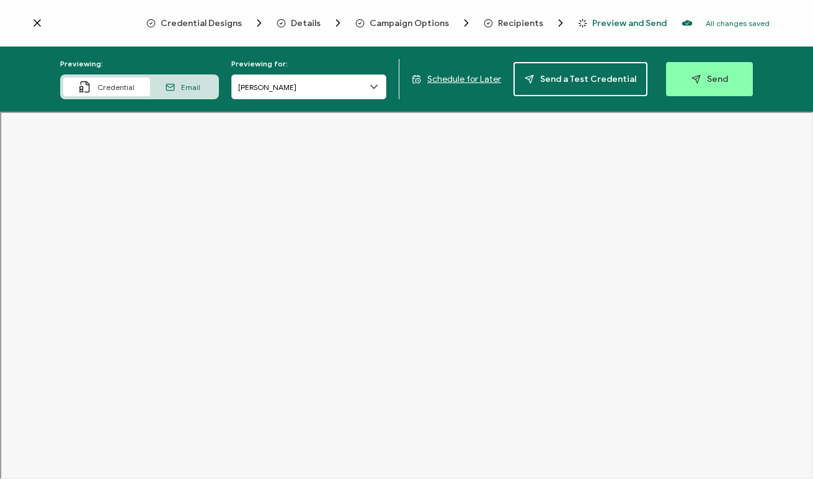
click at [173, 95] on div "Email" at bounding box center [183, 87] width 66 height 19
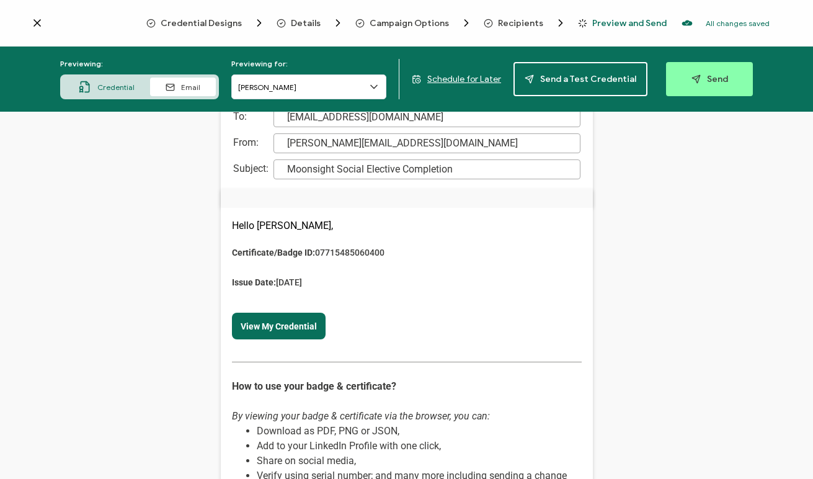
scroll to position [59, 0]
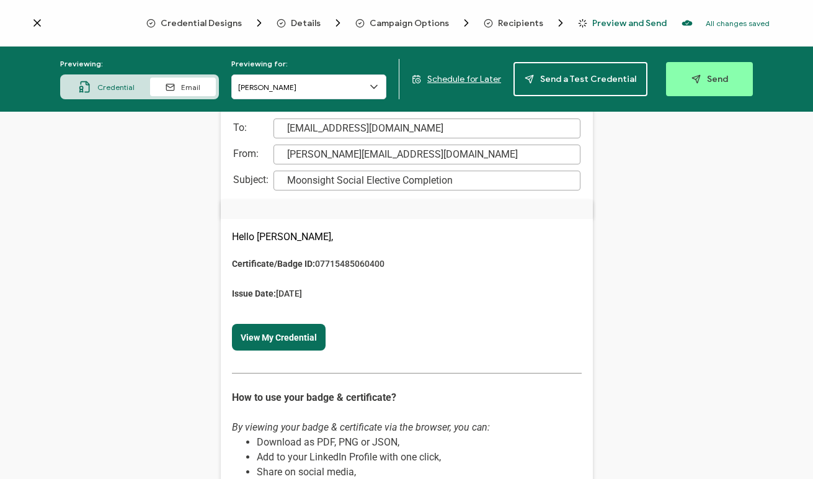
click at [360, 238] on p "Hello Elizabeth Romsloe," at bounding box center [407, 237] width 350 height 14
click at [406, 25] on span "Campaign Options" at bounding box center [409, 23] width 79 height 9
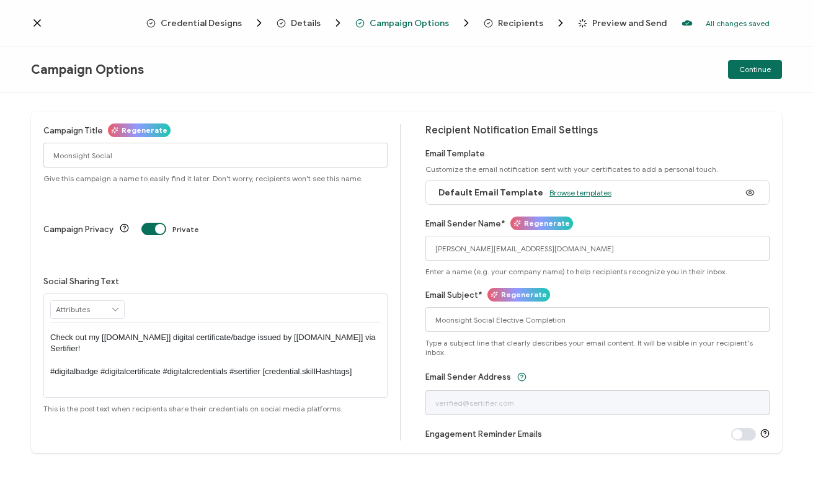
click at [592, 193] on span "Browse templates" at bounding box center [580, 192] width 62 height 9
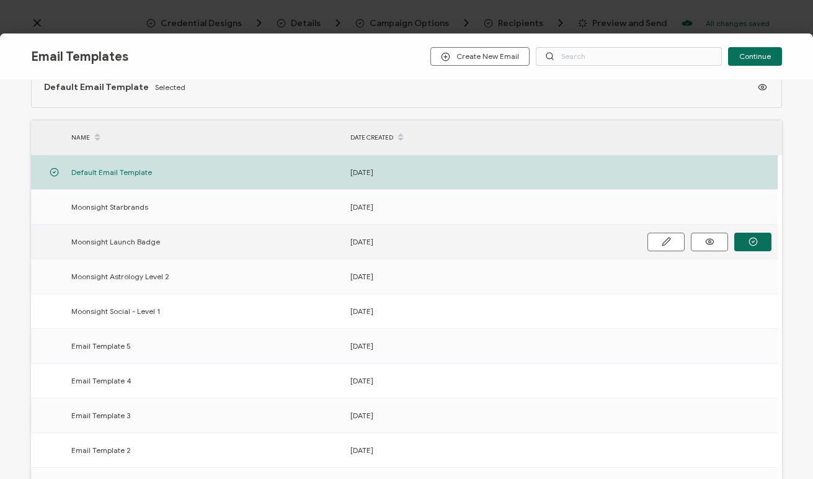
scroll to position [38, 0]
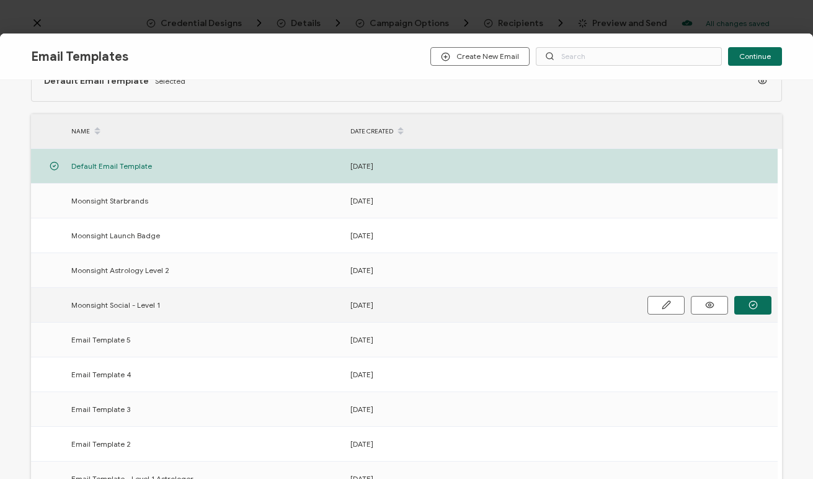
click at [124, 307] on span "Moonsight Social - Level 1" at bounding box center [115, 305] width 89 height 14
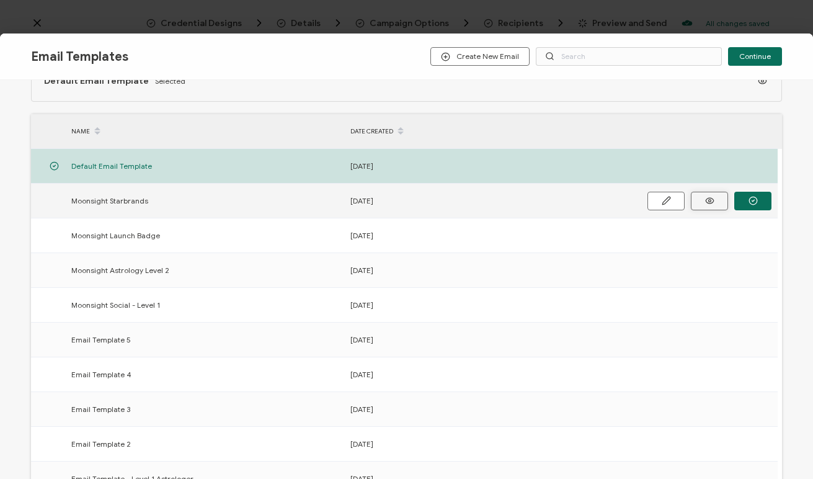
click at [705, 203] on icon "button" at bounding box center [710, 200] width 16 height 9
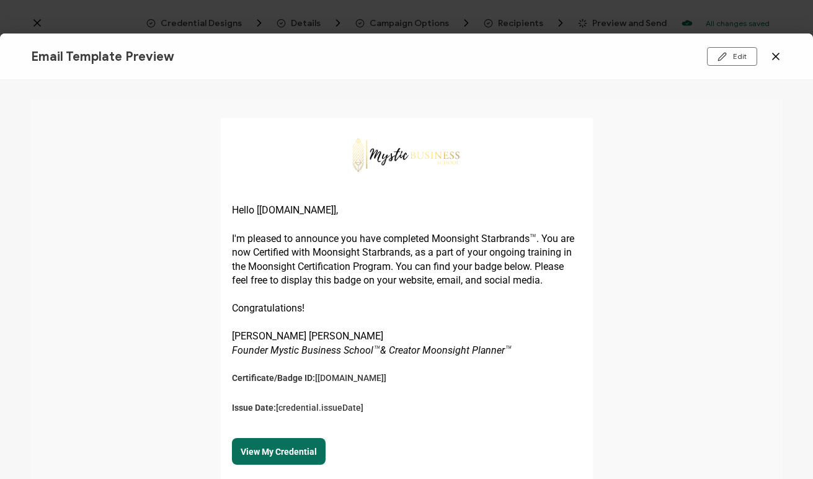
click at [778, 55] on icon at bounding box center [776, 56] width 12 height 12
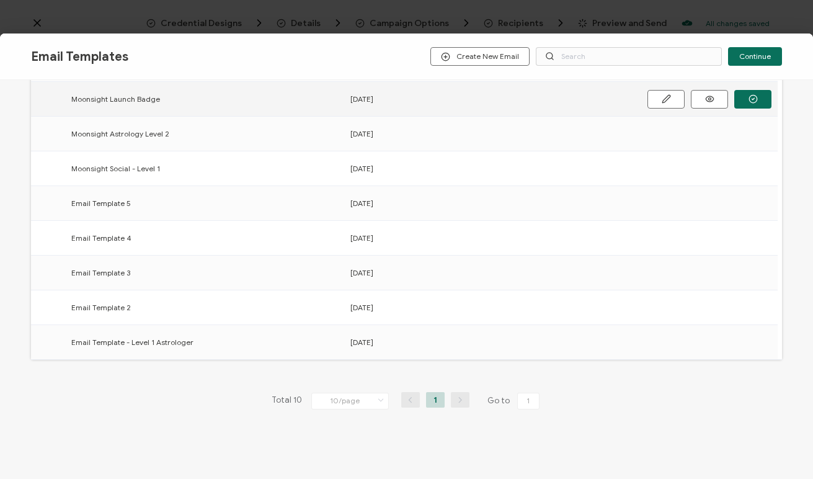
scroll to position [50, 0]
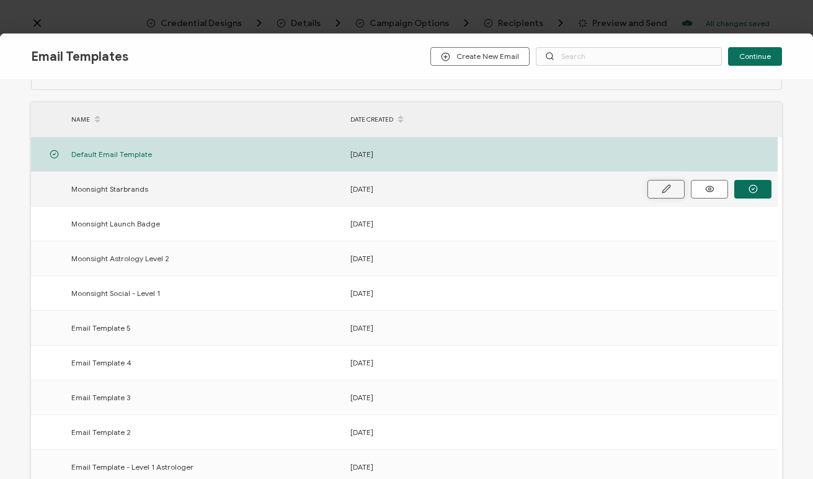
click at [665, 189] on icon at bounding box center [666, 188] width 9 height 9
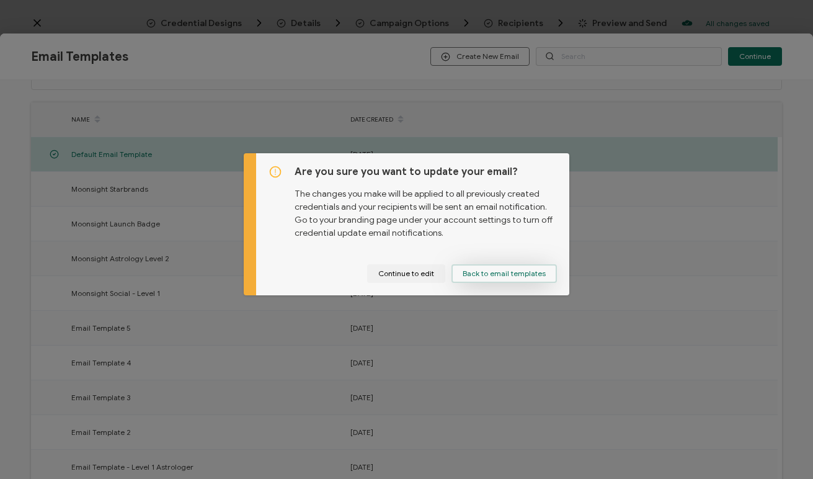
click at [520, 278] on button "Back to email templates" at bounding box center [503, 273] width 105 height 19
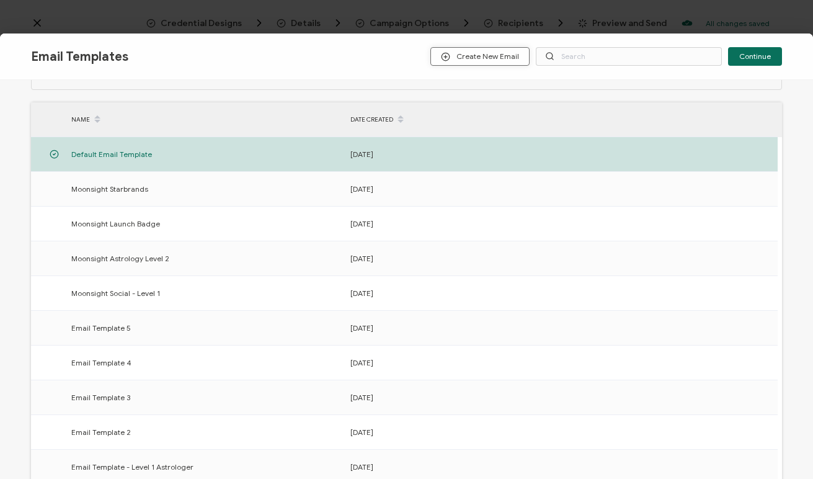
click at [498, 58] on span "Create New Email" at bounding box center [480, 56] width 78 height 9
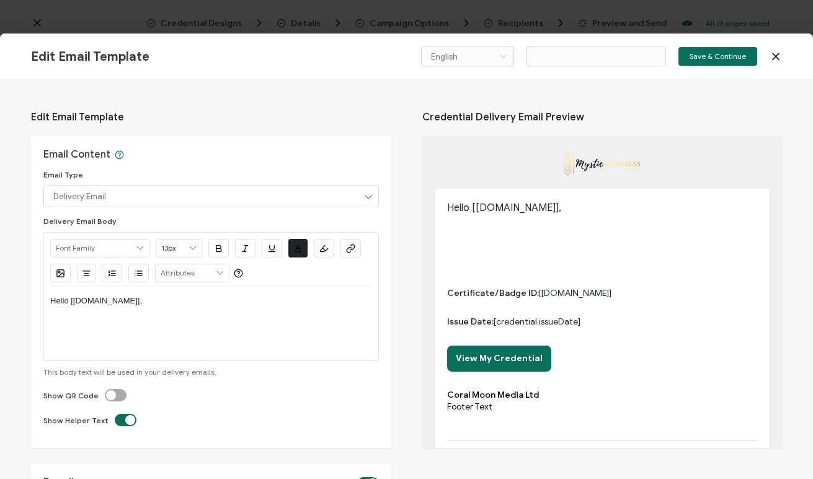
click at [148, 305] on p "Hello [recipient.name]," at bounding box center [211, 300] width 322 height 11
type input "Email Template 11"
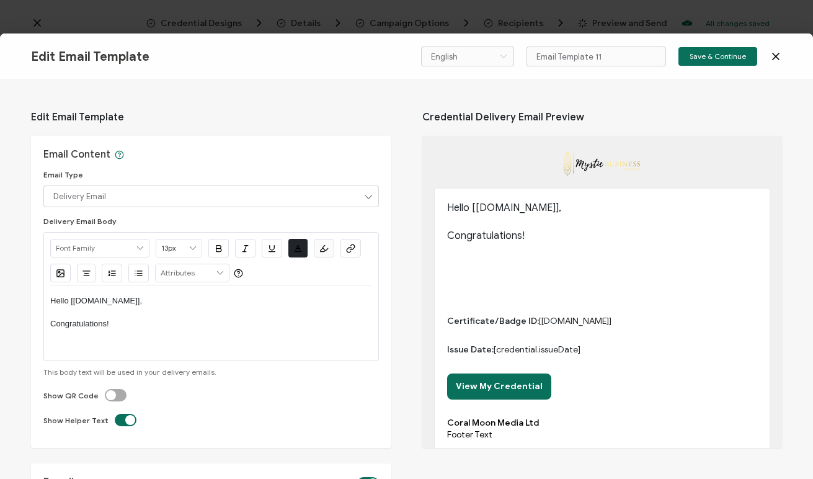
click at [778, 53] on icon at bounding box center [776, 56] width 12 height 12
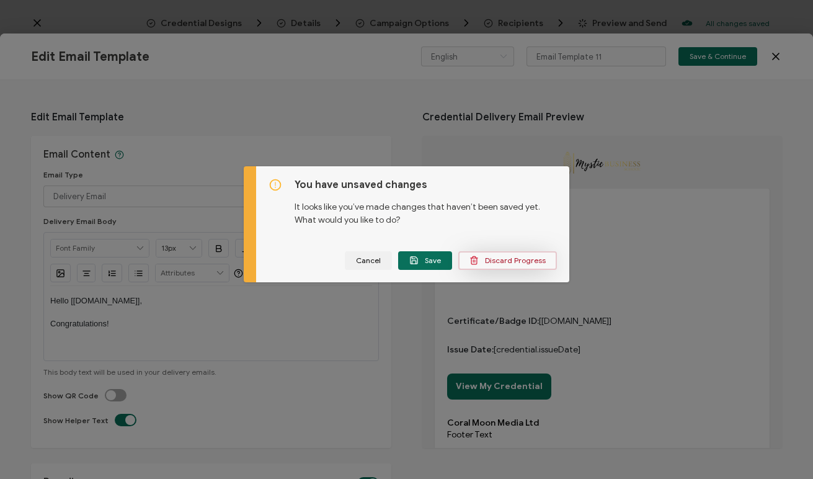
click at [499, 260] on span "Discard Progress" at bounding box center [507, 259] width 76 height 9
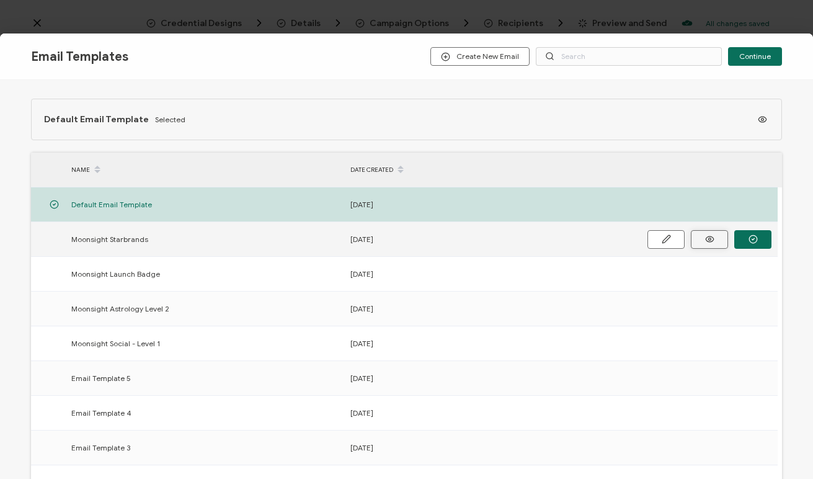
click at [708, 238] on circle "button" at bounding box center [709, 239] width 2 height 2
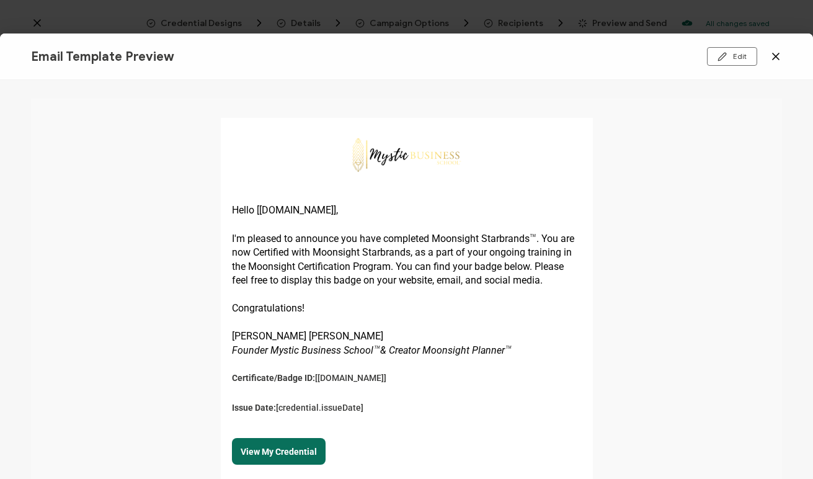
drag, startPoint x: 229, startPoint y: 237, endPoint x: 356, endPoint y: 249, distance: 127.7
click at [356, 249] on div at bounding box center [406, 279] width 813 height 399
drag, startPoint x: 546, startPoint y: 284, endPoint x: 347, endPoint y: 267, distance: 199.8
click at [347, 267] on div at bounding box center [406, 279] width 813 height 399
click at [776, 58] on icon at bounding box center [776, 56] width 12 height 12
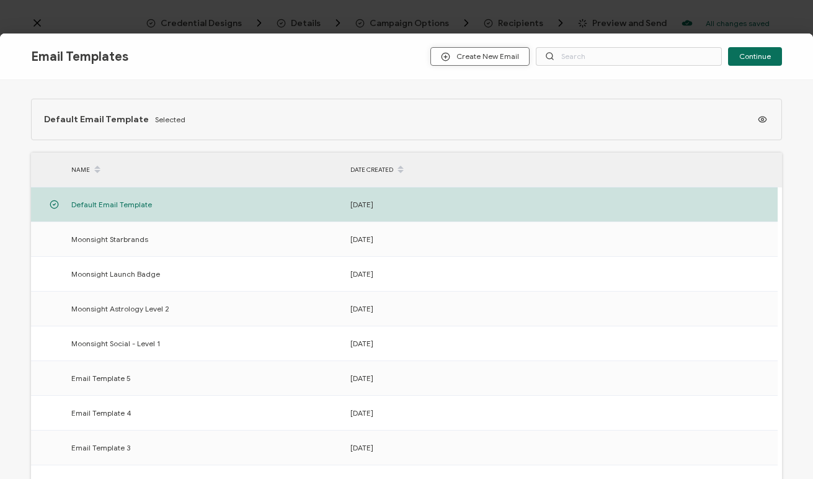
click at [477, 58] on span "Create New Email" at bounding box center [480, 56] width 78 height 9
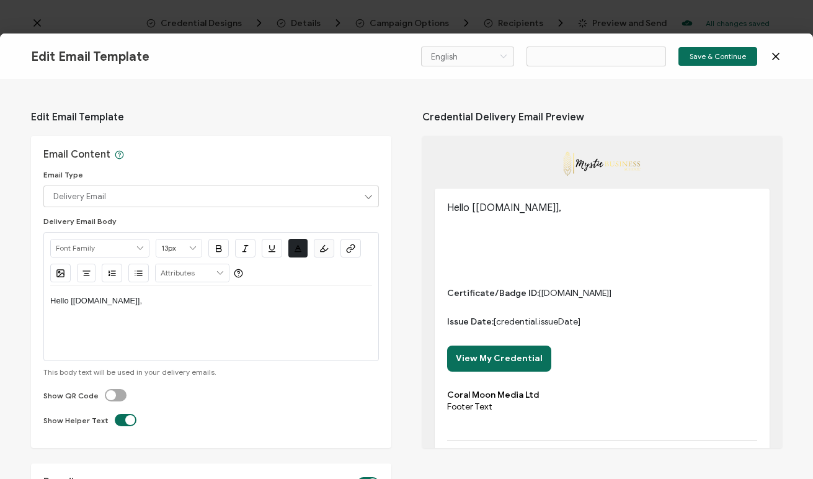
click at [149, 315] on div "Hello [recipient.name]," at bounding box center [211, 301] width 322 height 30
type input "Email Template 11"
click at [82, 318] on div "Hello [recipient.name]," at bounding box center [211, 323] width 322 height 74
click at [138, 303] on p "Hello [recipient.name]," at bounding box center [211, 300] width 322 height 11
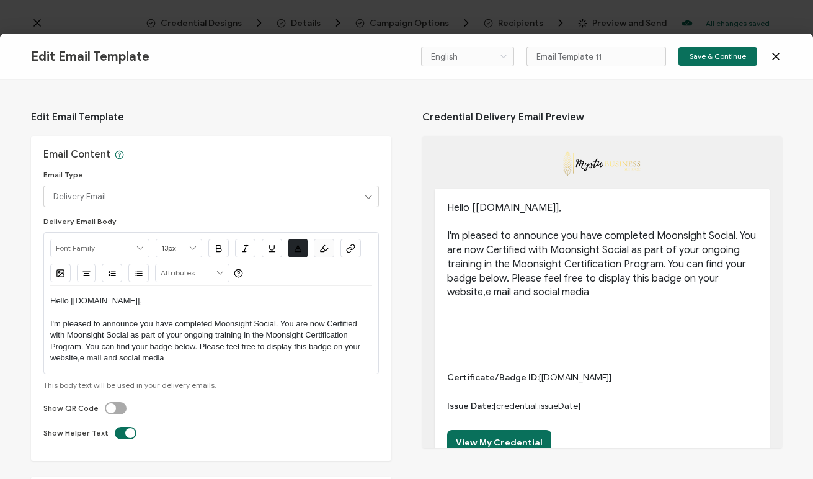
click at [83, 358] on p "I'm pleased to announce you have completed Moonsight Social. You are now Certif…" at bounding box center [211, 341] width 322 height 46
click at [181, 362] on p "I'm pleased to announce you have completed Moonsight Social. You are now Certif…" at bounding box center [211, 341] width 322 height 46
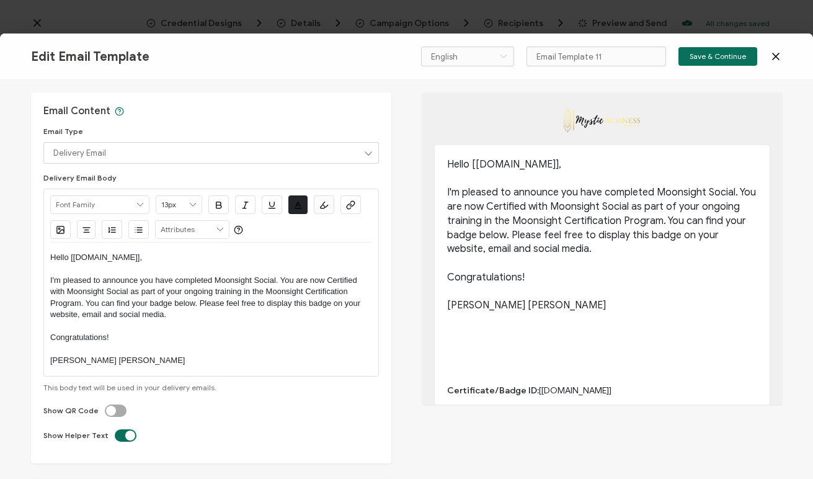
scroll to position [43, 0]
drag, startPoint x: 277, startPoint y: 282, endPoint x: 321, endPoint y: 302, distance: 48.6
click at [277, 282] on p "I'm pleased to announce you have completed Moonsight Social. You are now Certif…" at bounding box center [211, 298] width 322 height 46
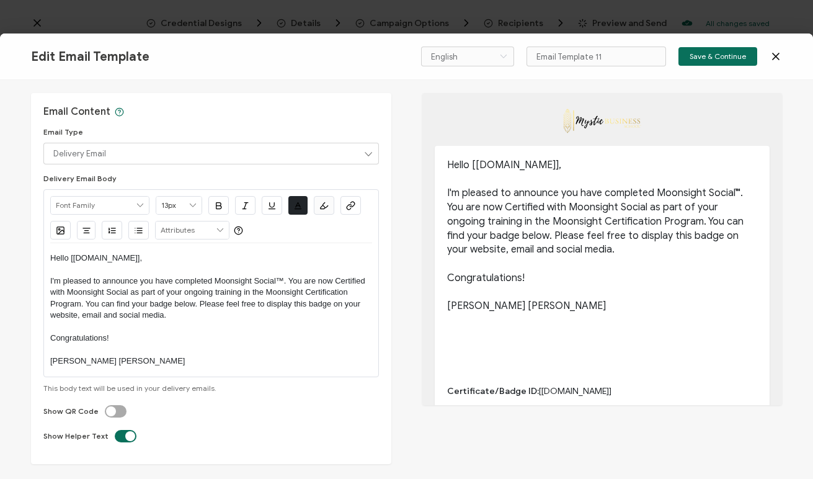
scroll to position [0, 0]
click at [128, 290] on p "I'm pleased to announce you have completed Moonsight Social™. You are now Certi…" at bounding box center [211, 298] width 322 height 46
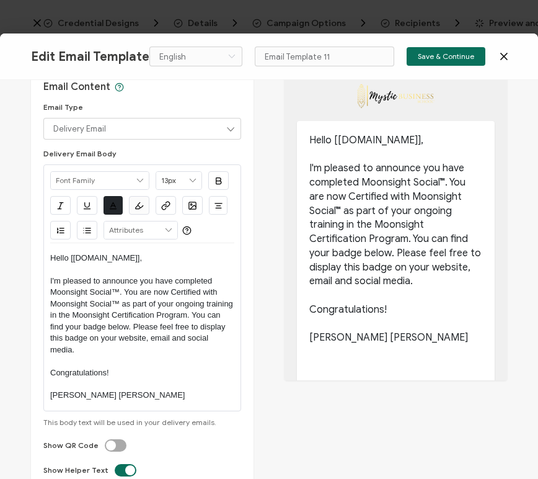
scroll to position [109, 0]
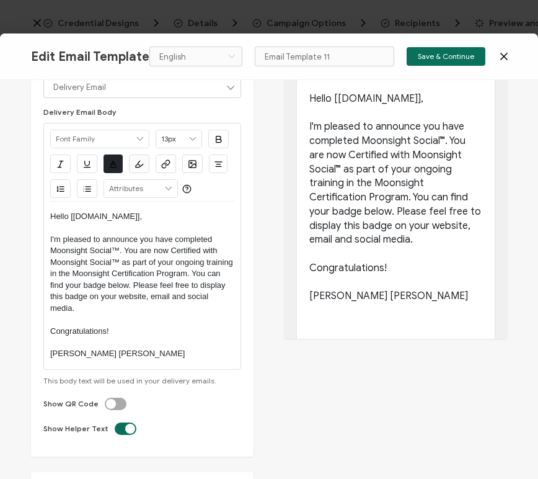
click at [118, 358] on p "Vanessa Corazon" at bounding box center [142, 353] width 184 height 11
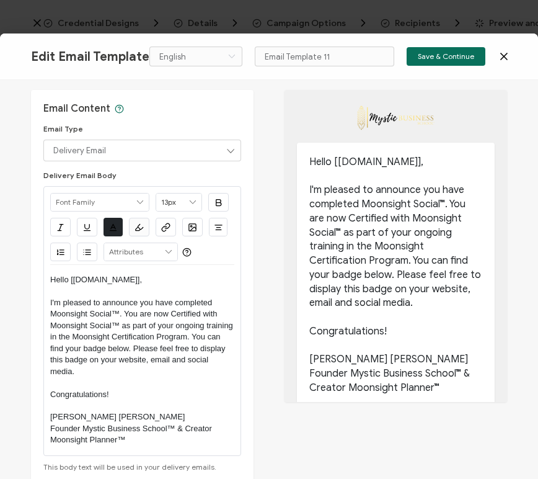
scroll to position [42, 0]
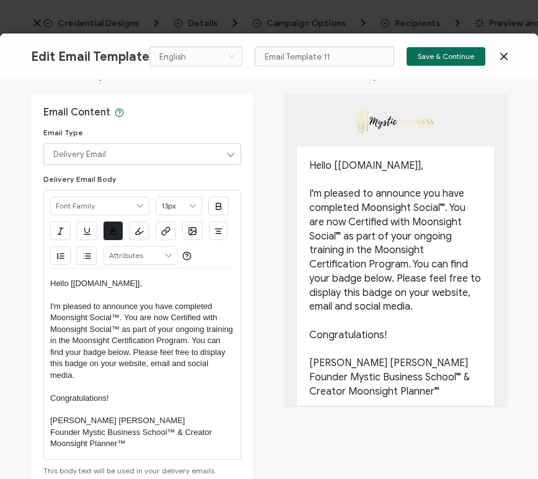
drag, startPoint x: 502, startPoint y: 158, endPoint x: 502, endPoint y: 180, distance: 22.3
click at [502, 180] on div "Hello [recipient.name], I'm pleased to announce you have completed Moonsight So…" at bounding box center [396, 250] width 223 height 312
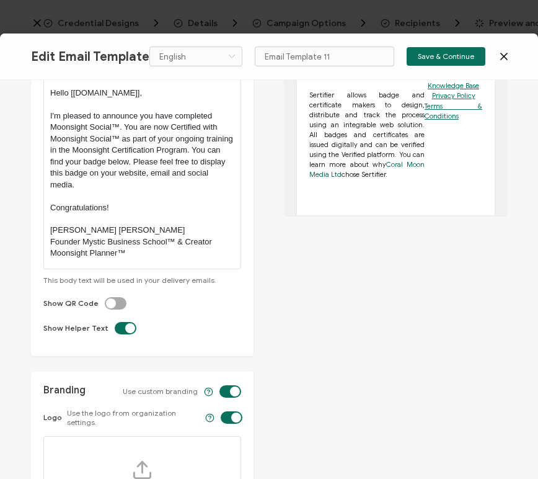
scroll to position [232, 0]
click at [105, 298] on label at bounding box center [105, 298] width 0 height 0
click at [114, 303] on input "checkbox" at bounding box center [118, 304] width 8 height 8
checkbox input "true"
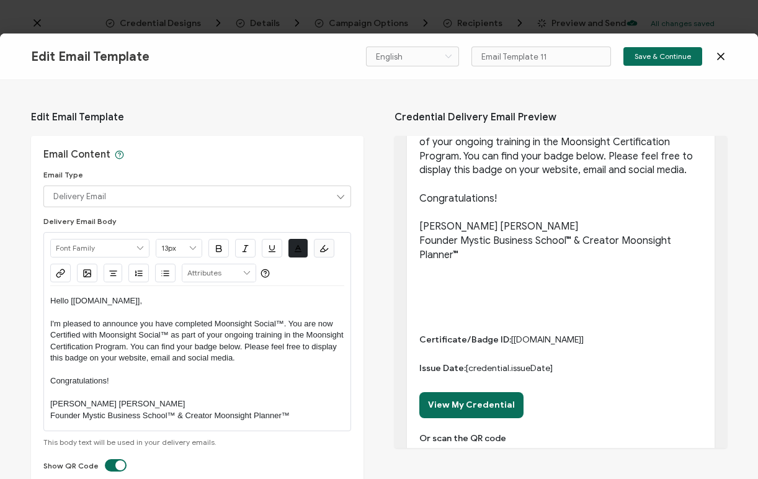
scroll to position [0, 0]
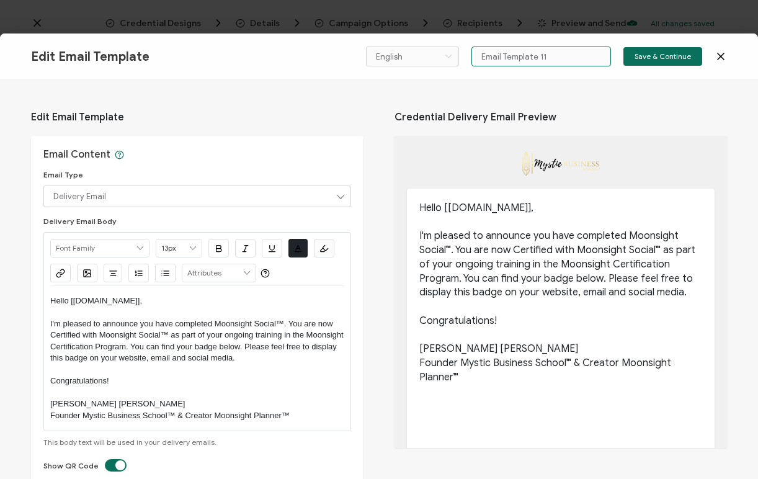
click at [550, 60] on input "Email Template 11" at bounding box center [541, 57] width 140 height 20
type input "Moonsight Social"
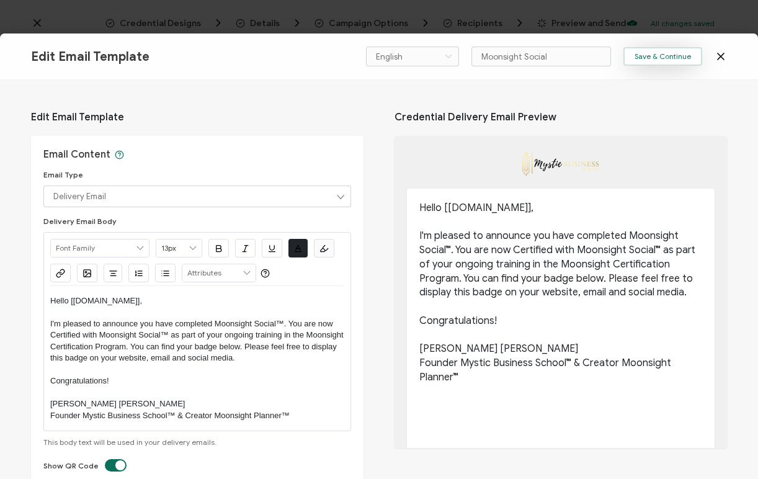
click at [683, 56] on span "Save & Continue" at bounding box center [662, 56] width 56 height 7
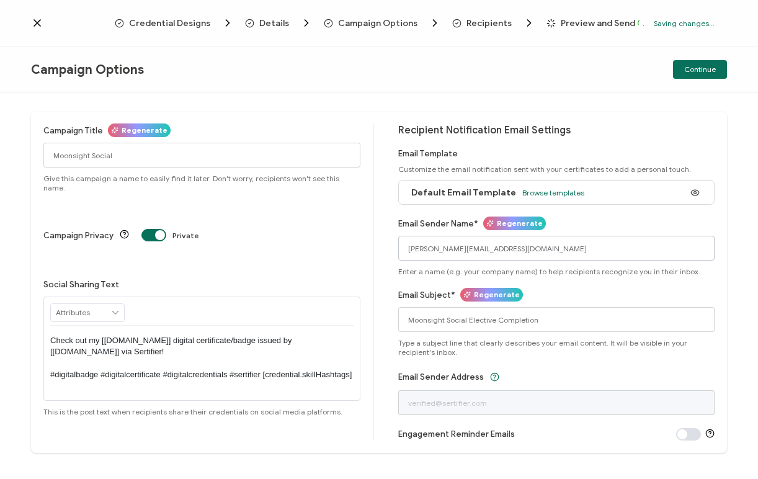
scroll to position [17, 0]
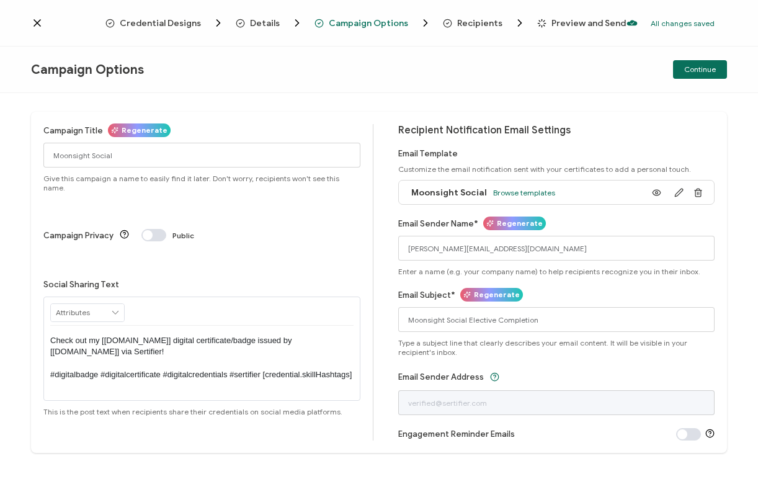
click at [557, 20] on div "Preview and Send" at bounding box center [563, 23] width 53 height 9
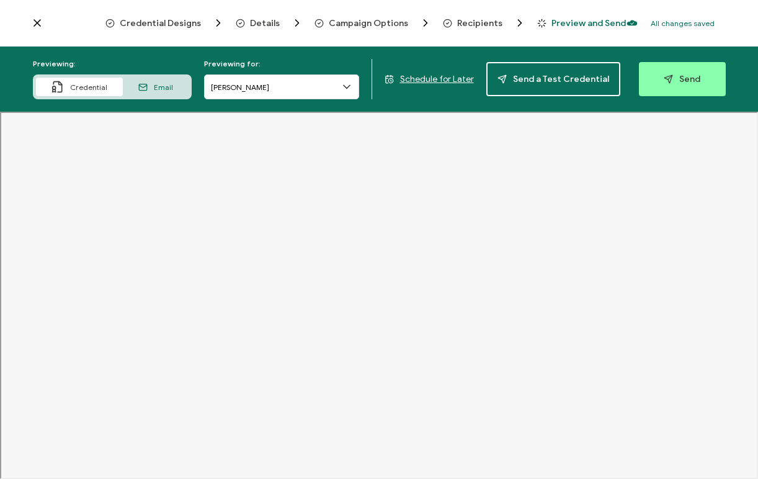
click at [162, 87] on span "Email" at bounding box center [163, 86] width 19 height 9
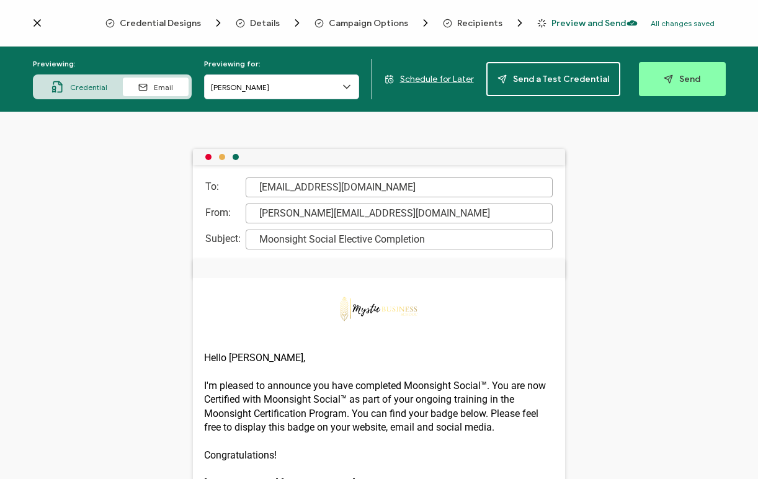
click at [97, 92] on div "Credential" at bounding box center [79, 87] width 87 height 19
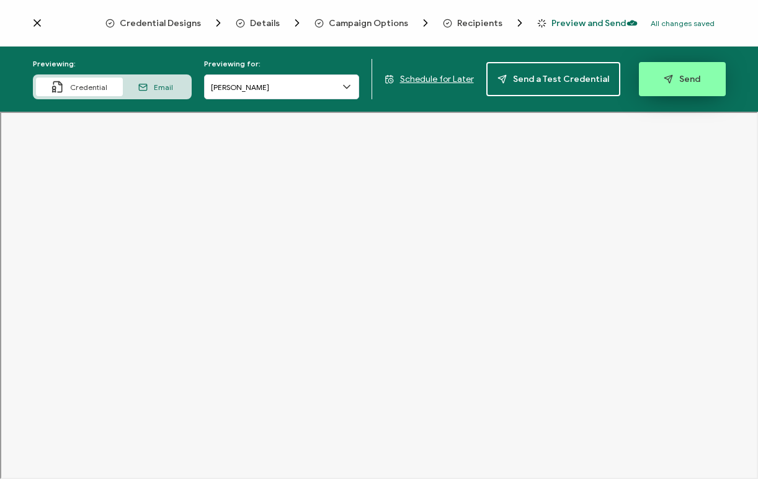
click at [688, 79] on span "Send" at bounding box center [682, 78] width 37 height 9
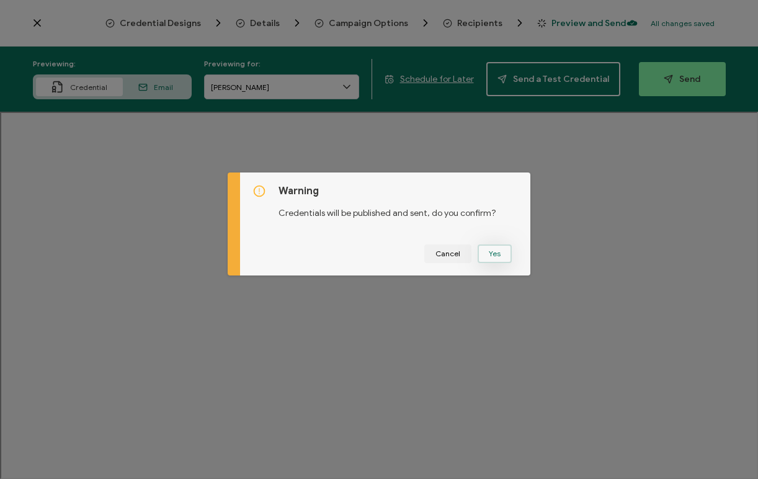
click at [491, 253] on button "Yes" at bounding box center [494, 253] width 34 height 19
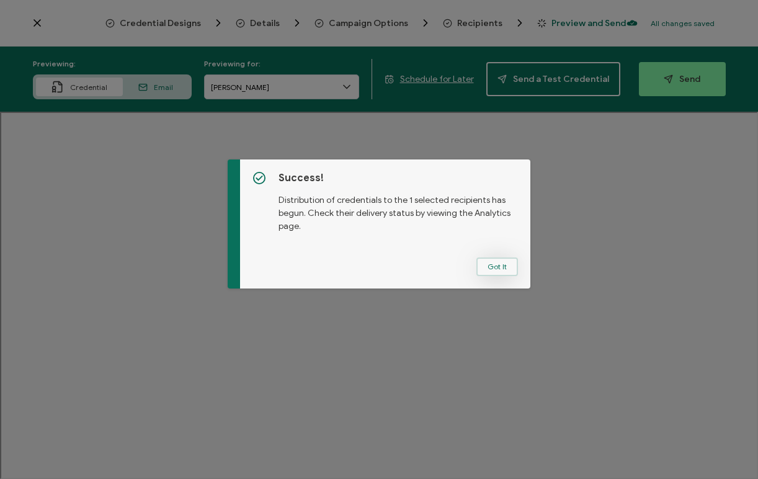
click at [496, 270] on button "Got It" at bounding box center [497, 266] width 42 height 19
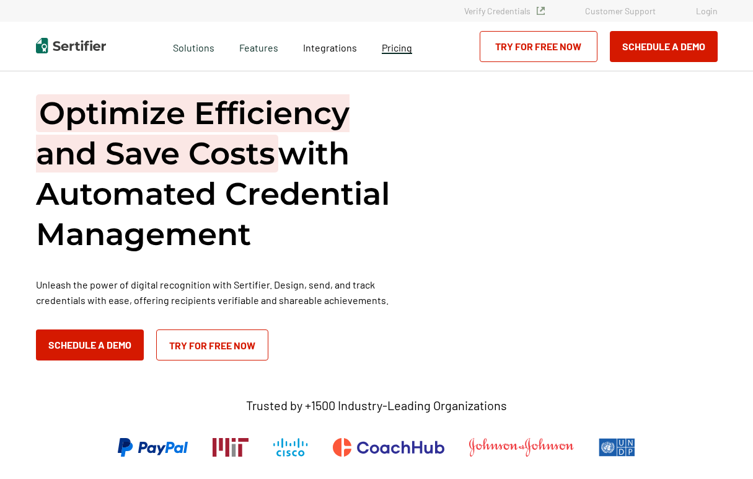
click at [398, 50] on span "Pricing" at bounding box center [397, 48] width 30 height 12
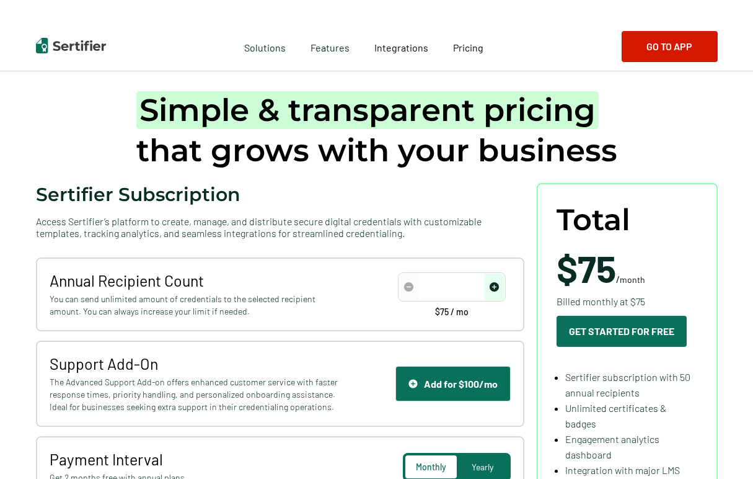
scroll to position [27, 0]
